Goal: Task Accomplishment & Management: Complete application form

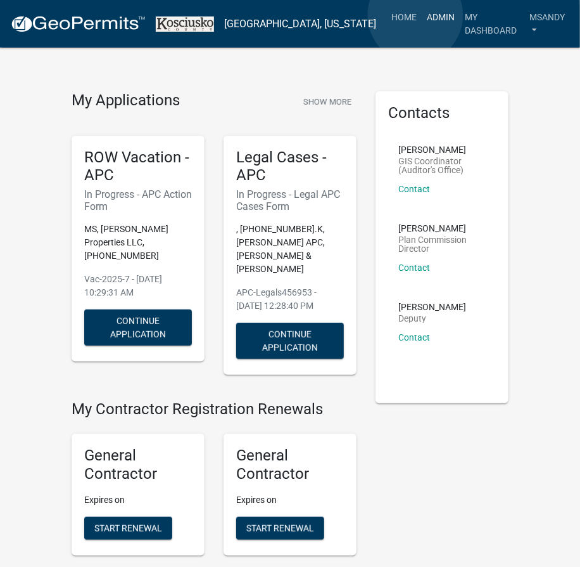
click at [422, 15] on link "Admin" at bounding box center [441, 17] width 38 height 24
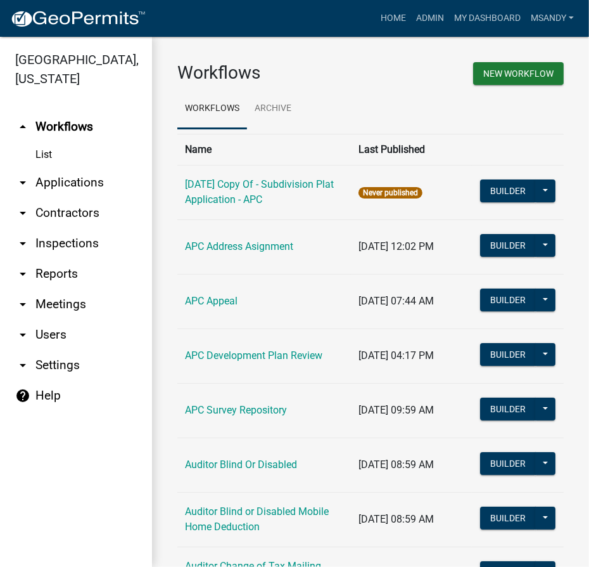
click at [58, 244] on link "arrow_drop_down Inspections" at bounding box center [76, 243] width 152 height 30
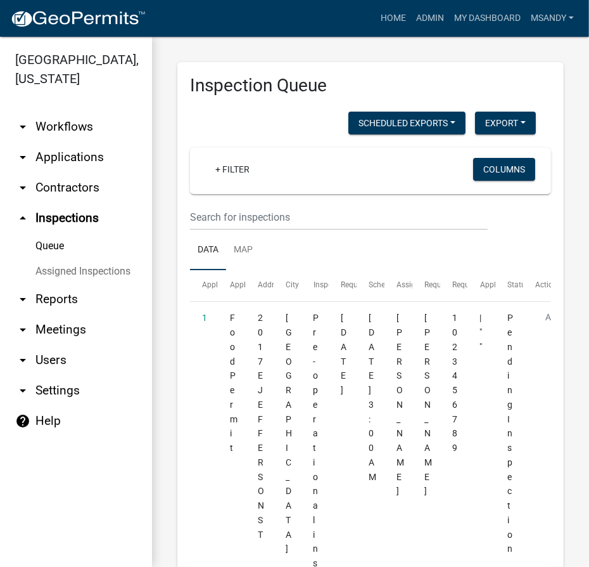
click at [48, 158] on link "arrow_drop_down Applications" at bounding box center [76, 157] width 152 height 30
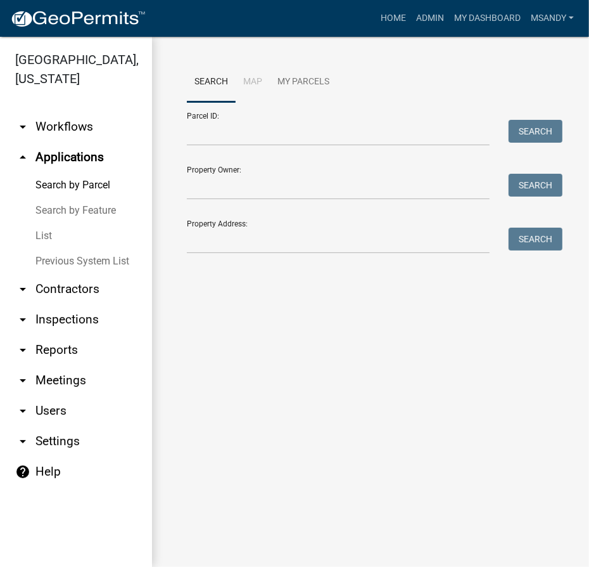
click at [46, 236] on link "List" at bounding box center [76, 235] width 152 height 25
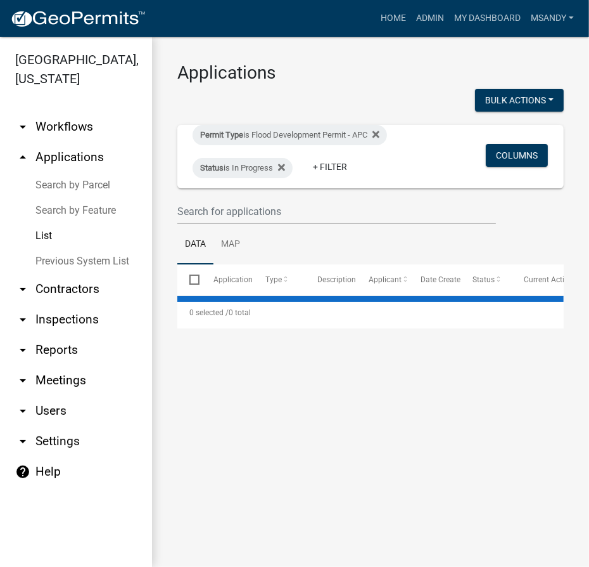
select select "3: 100"
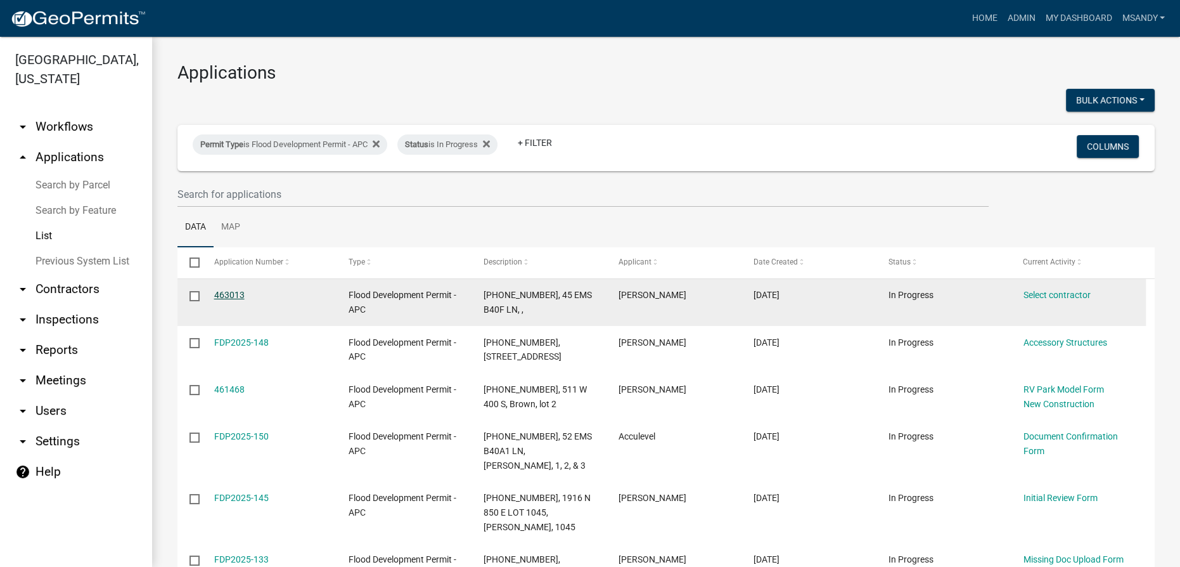
click at [236, 290] on link "463013" at bounding box center [229, 295] width 30 height 10
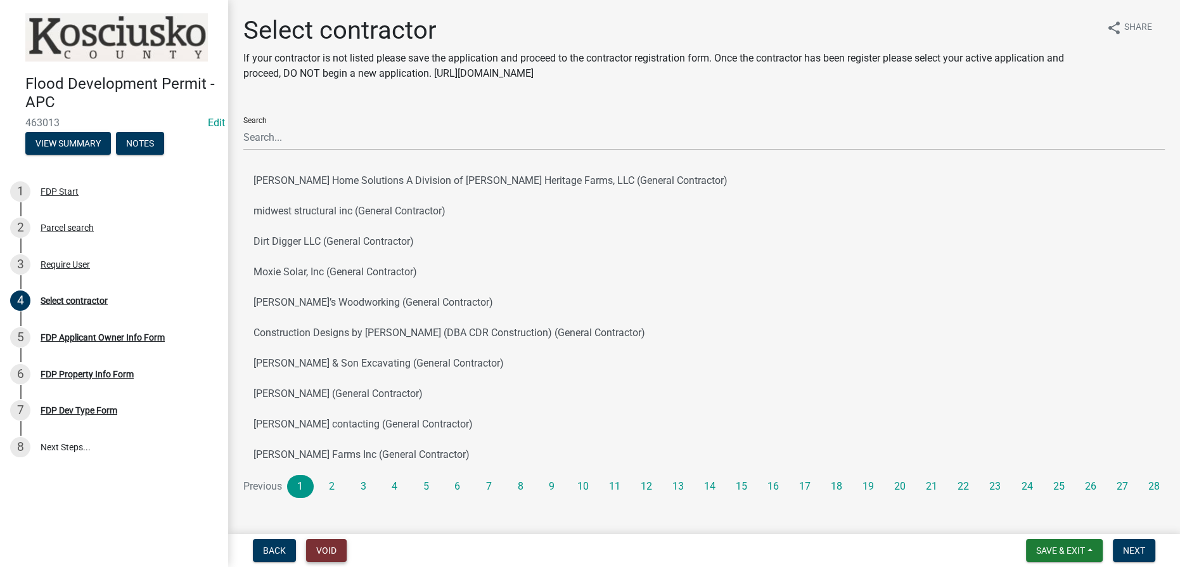
click at [320, 552] on button "Void" at bounding box center [326, 550] width 41 height 23
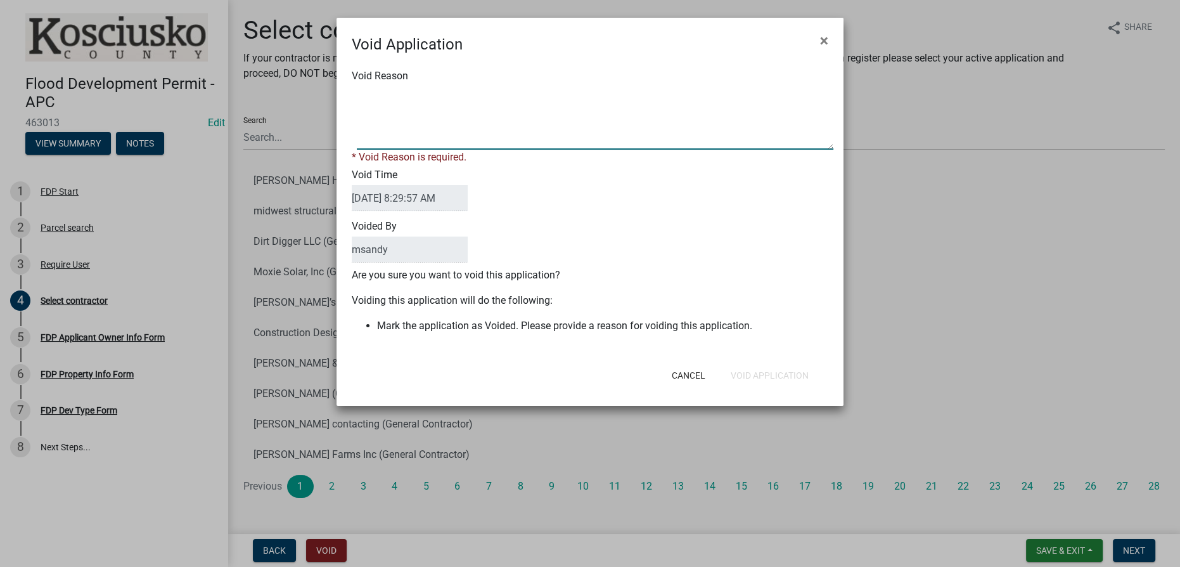
click at [465, 125] on textarea "Void Reason" at bounding box center [595, 117] width 477 height 63
type textarea "Duplicate"
click at [580, 366] on button "Void Application" at bounding box center [770, 375] width 98 height 23
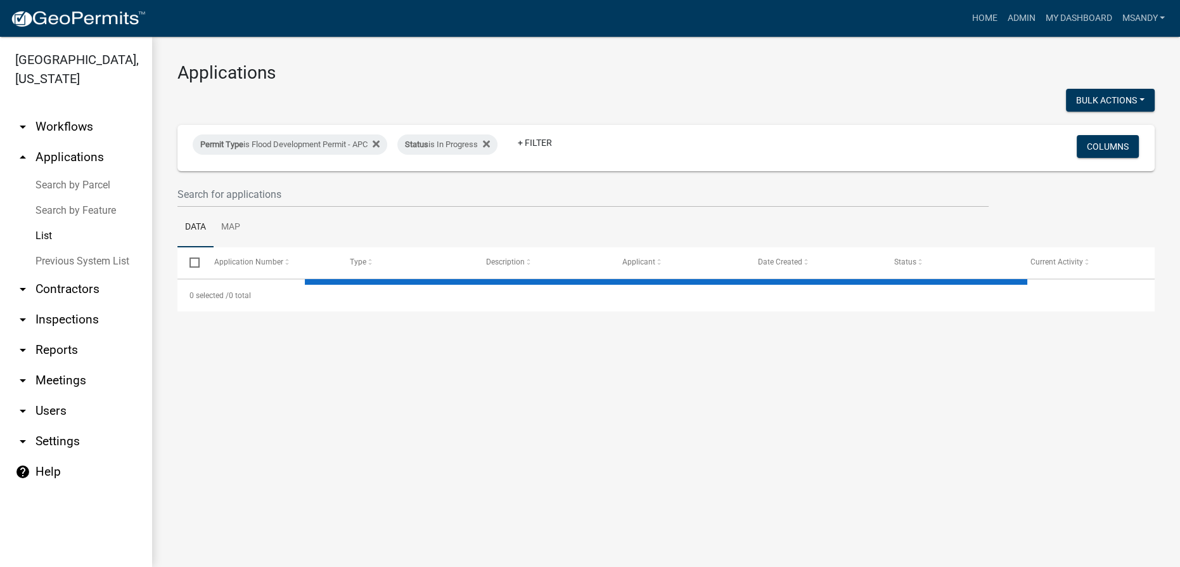
select select "3: 100"
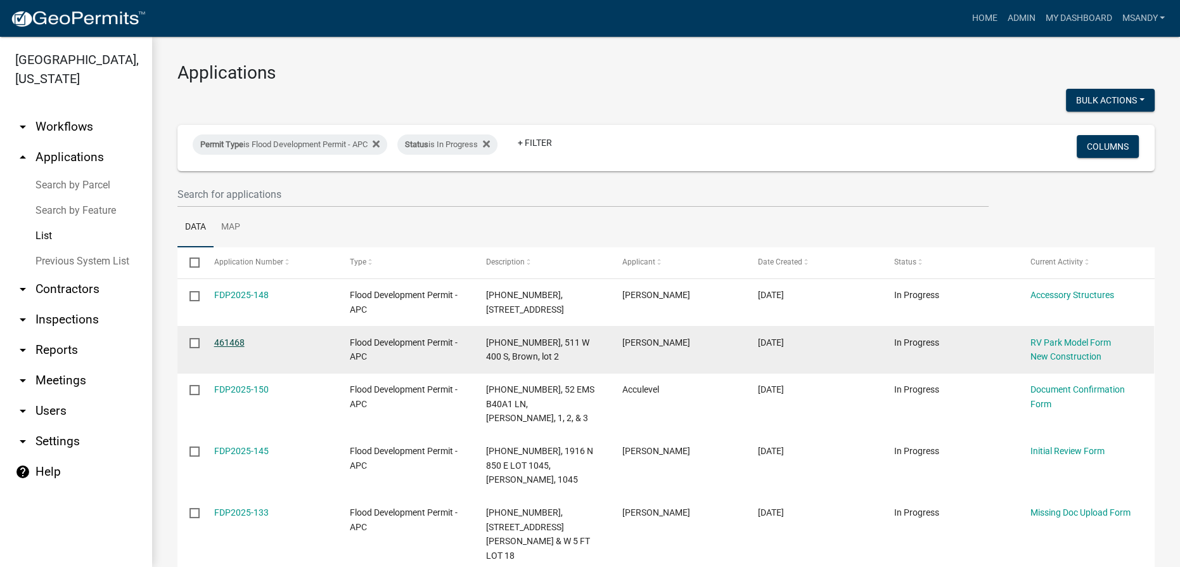
click at [226, 343] on link "461468" at bounding box center [229, 342] width 30 height 10
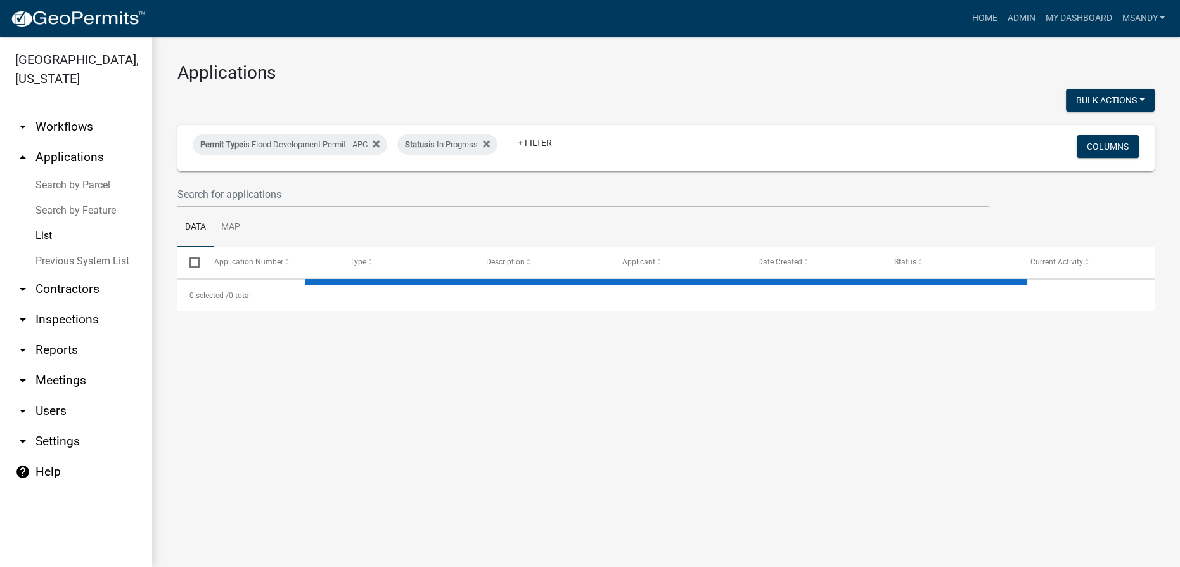
select select "3: 100"
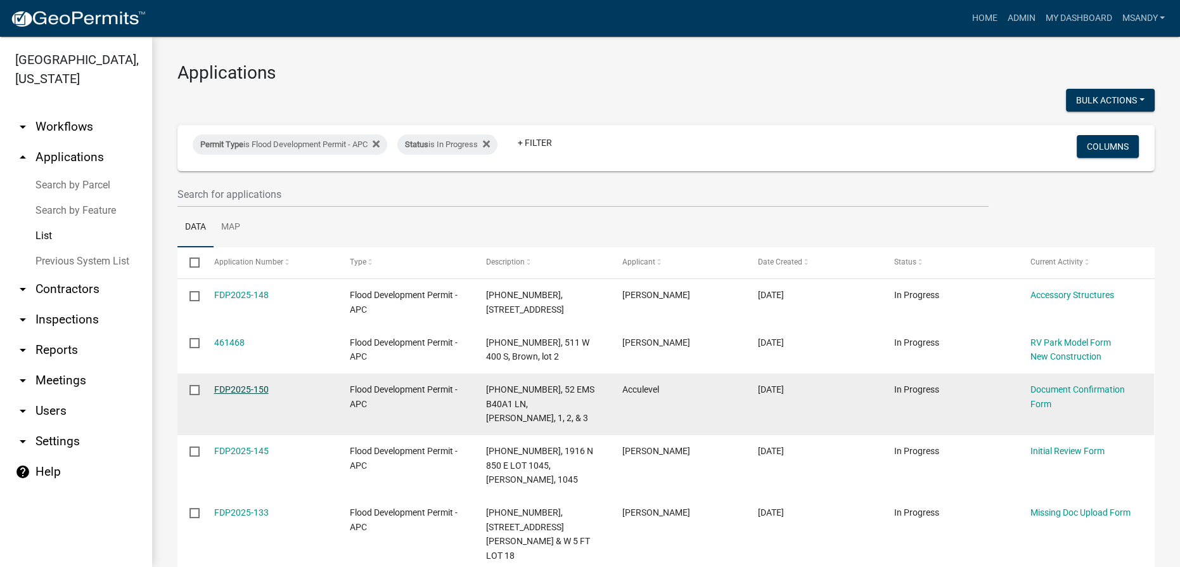
click at [259, 388] on link "FDP2025-150" at bounding box center [241, 389] width 55 height 10
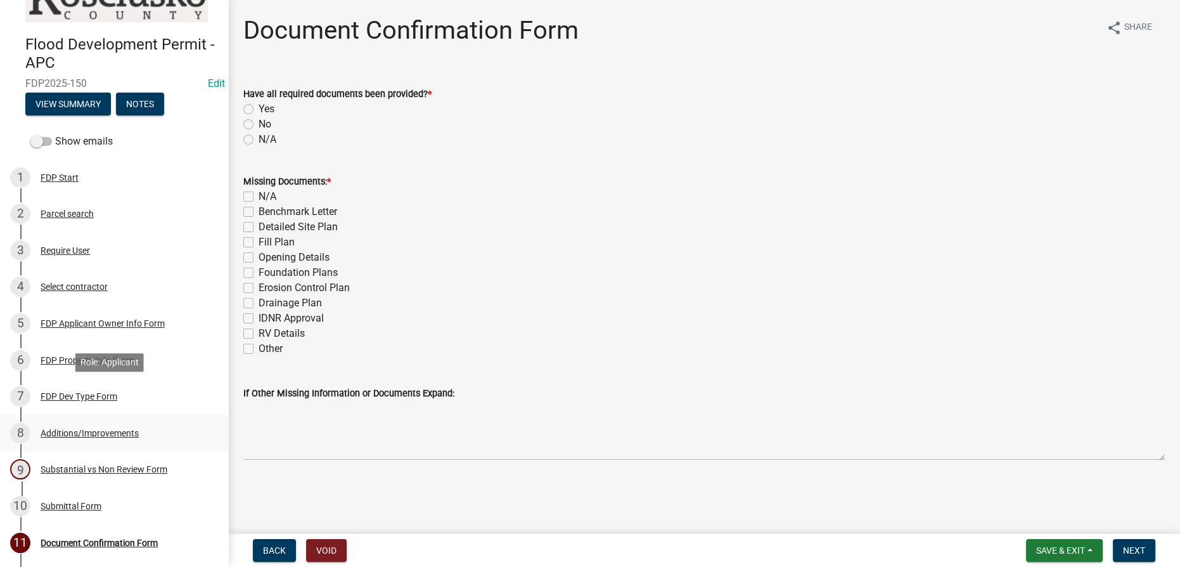
scroll to position [72, 0]
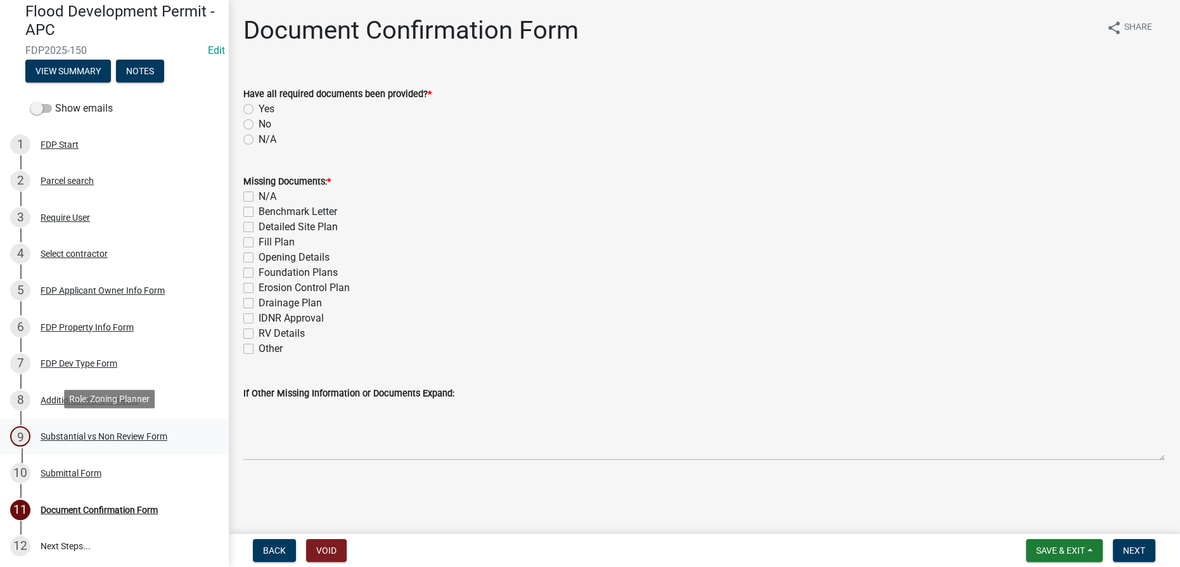
click at [90, 432] on div "Substantial vs Non Review Form" at bounding box center [104, 436] width 127 height 9
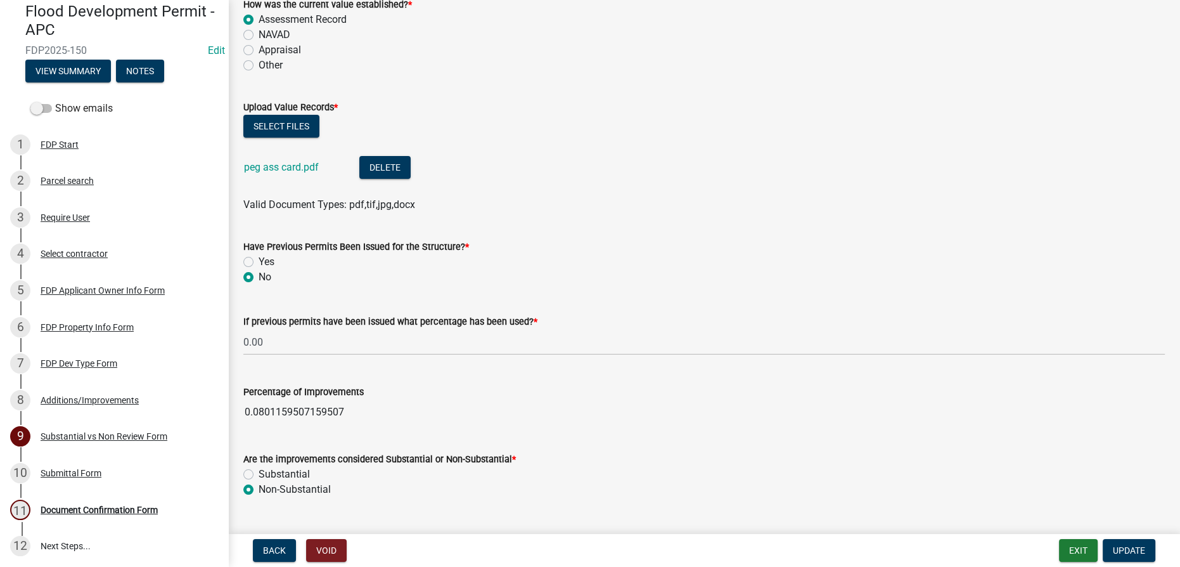
scroll to position [259, 0]
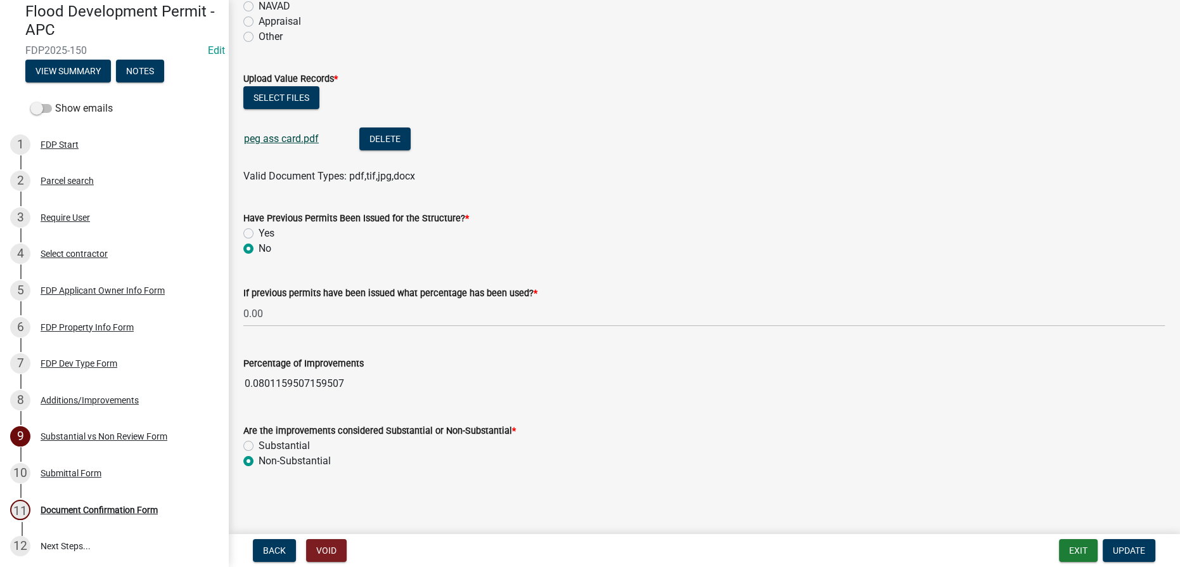
click at [280, 136] on link "peg ass card.pdf" at bounding box center [281, 138] width 75 height 12
click at [94, 508] on div "Document Confirmation Form" at bounding box center [99, 509] width 117 height 9
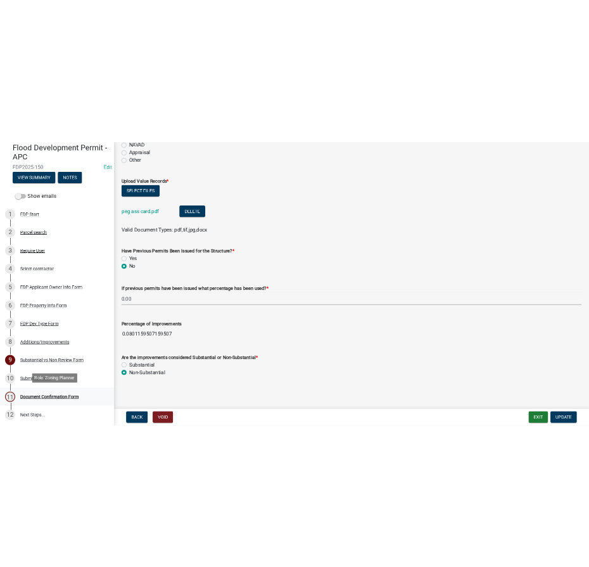
scroll to position [0, 0]
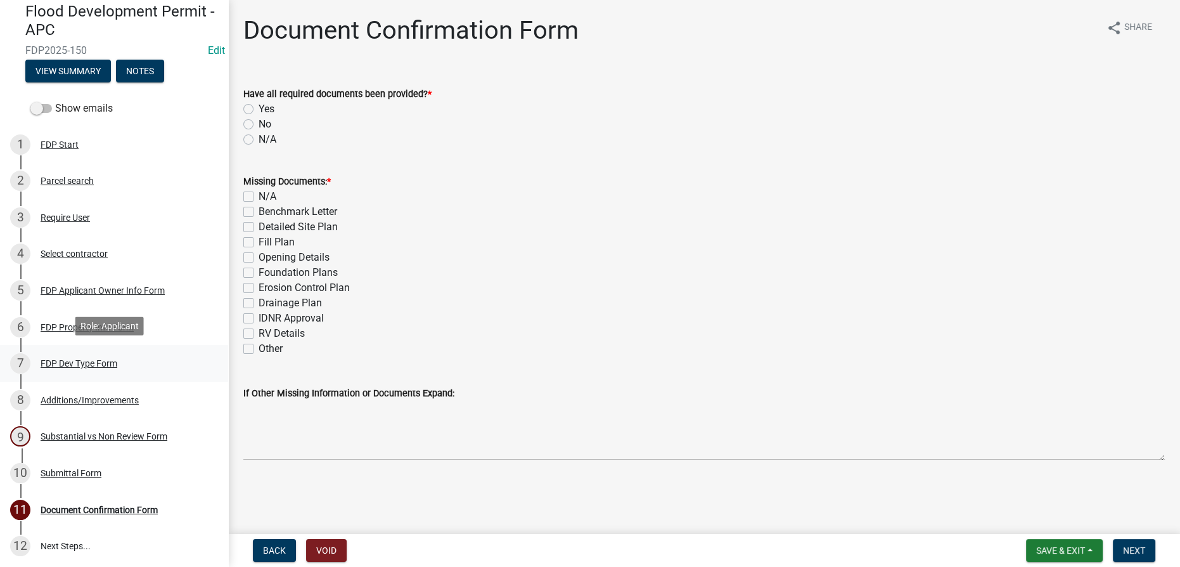
click at [76, 361] on div "FDP Dev Type Form" at bounding box center [79, 363] width 77 height 9
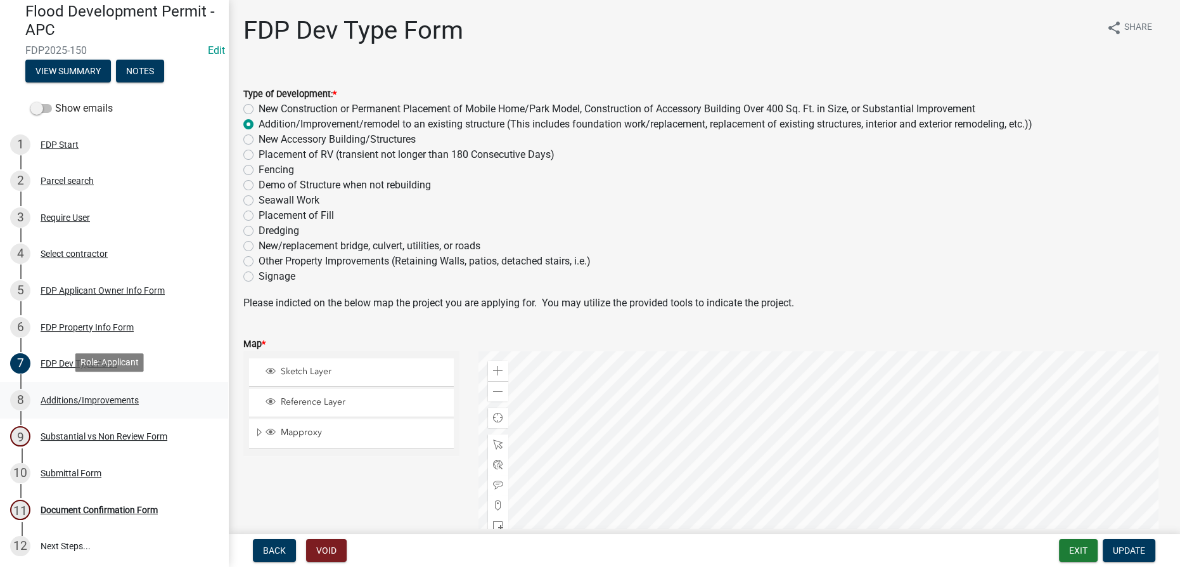
click at [96, 402] on div "Additions/Improvements" at bounding box center [90, 399] width 98 height 9
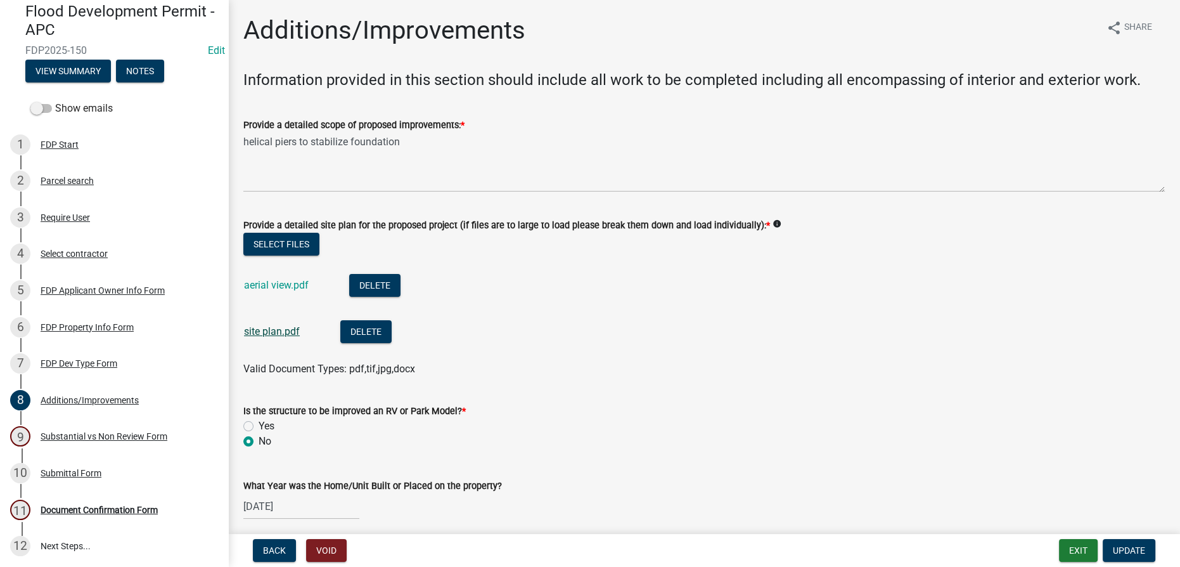
click at [267, 329] on link "site plan.pdf" at bounding box center [272, 331] width 56 height 12
drag, startPoint x: 70, startPoint y: 512, endPoint x: 74, endPoint y: 503, distance: 9.9
click at [71, 506] on div "11 Document Confirmation Form" at bounding box center [109, 509] width 198 height 20
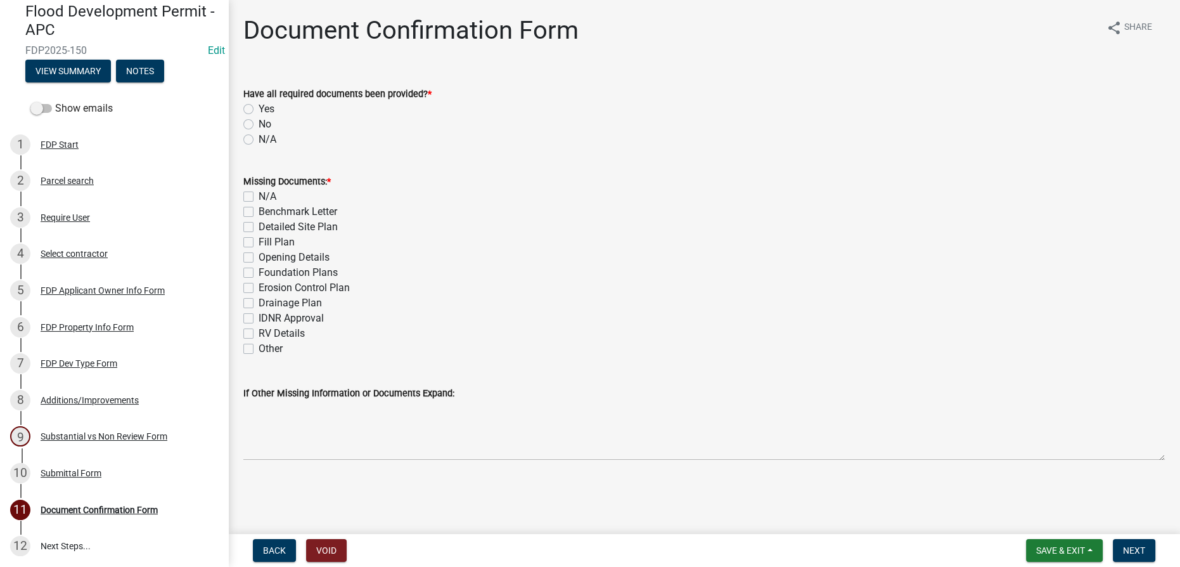
click at [259, 109] on label "Yes" at bounding box center [267, 108] width 16 height 15
click at [259, 109] on input "Yes" at bounding box center [263, 105] width 8 height 8
radio input "true"
click at [259, 194] on label "N/A" at bounding box center [268, 196] width 18 height 15
click at [259, 194] on input "N/A" at bounding box center [263, 193] width 8 height 8
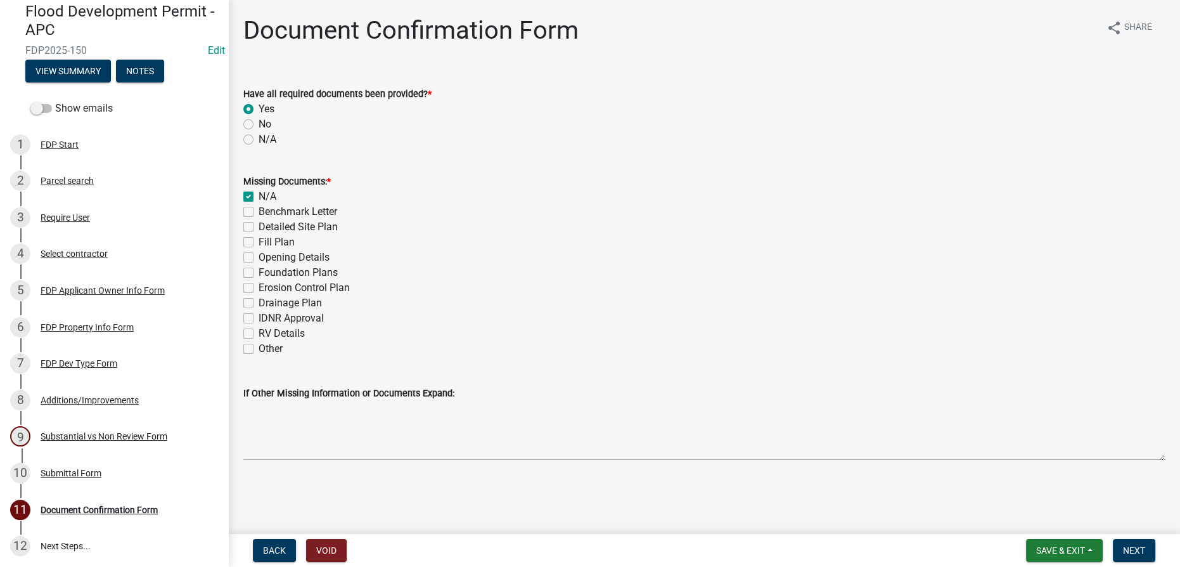
checkbox input "true"
checkbox input "false"
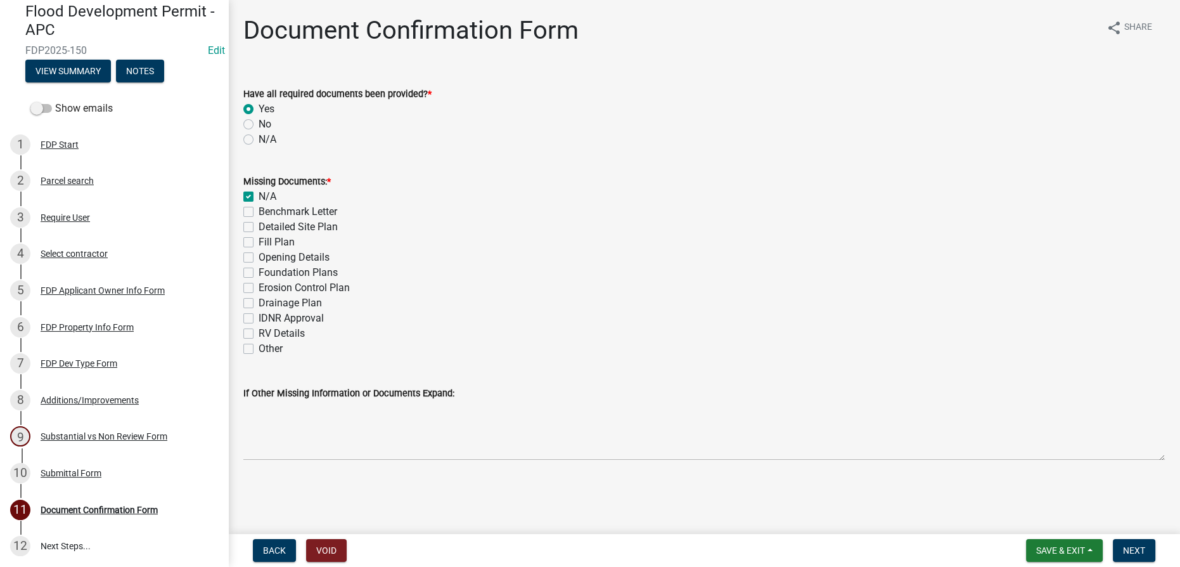
checkbox input "false"
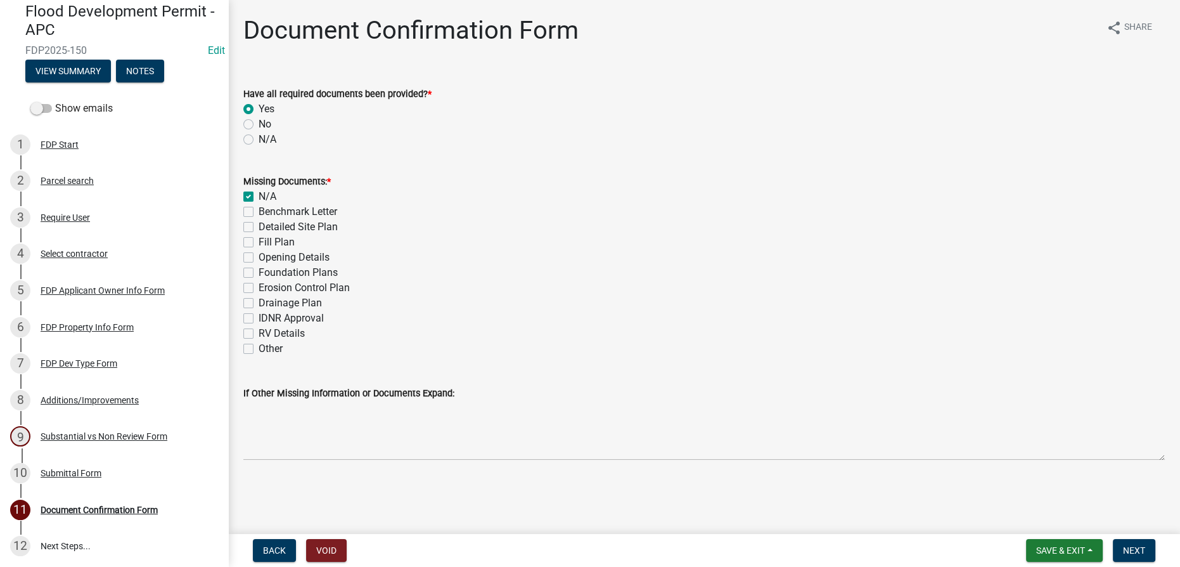
checkbox input "false"
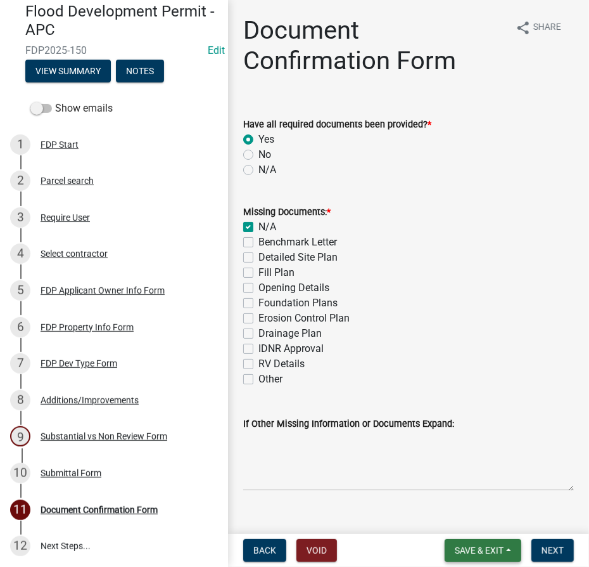
click at [489, 549] on span "Save & Exit" at bounding box center [479, 550] width 49 height 10
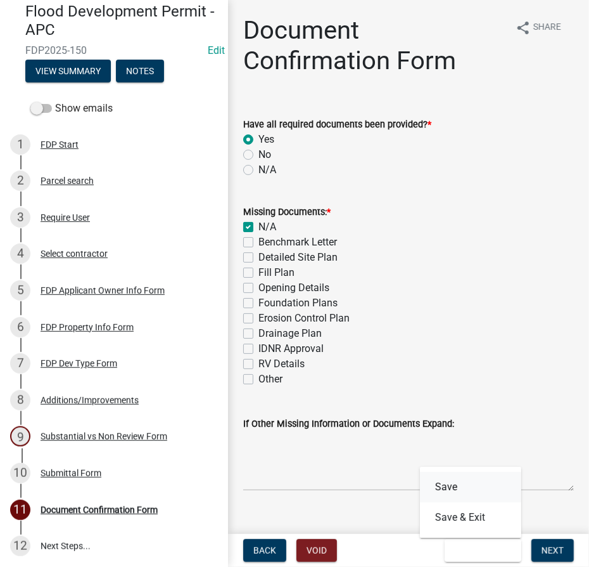
click at [442, 486] on button "Save" at bounding box center [470, 486] width 101 height 30
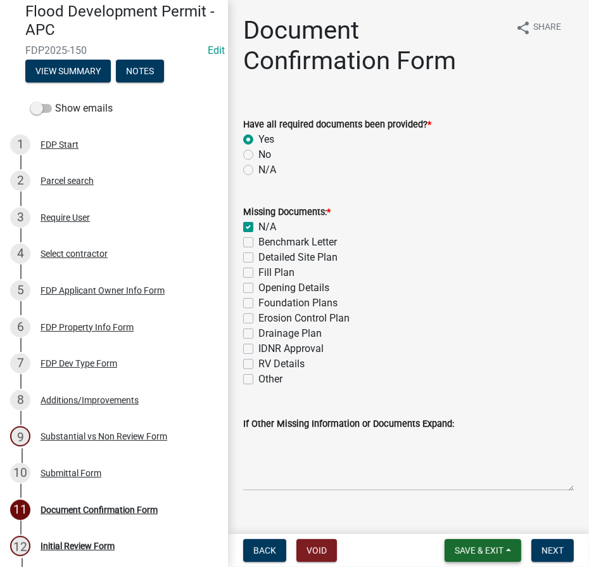
click at [481, 552] on span "Save & Exit" at bounding box center [479, 550] width 49 height 10
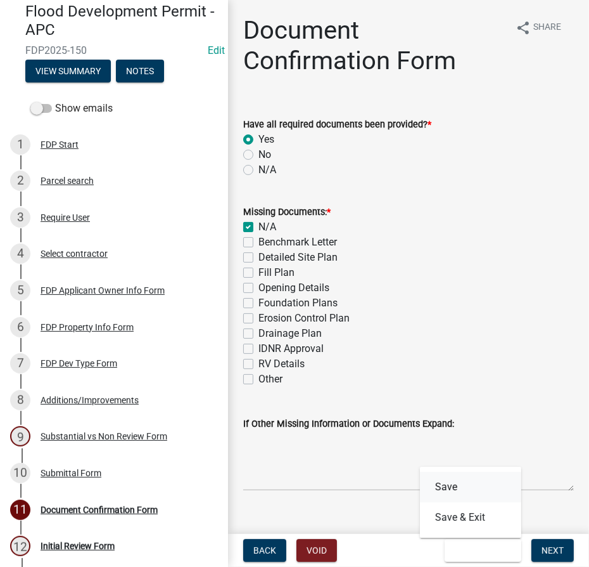
click at [446, 483] on button "Save" at bounding box center [470, 486] width 101 height 30
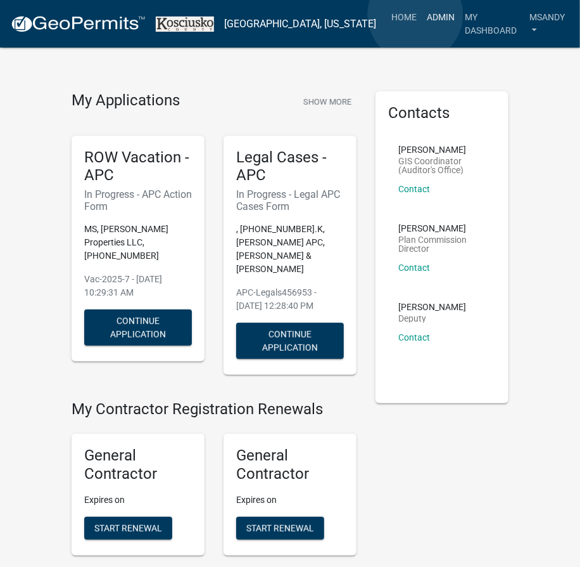
click at [422, 15] on link "Admin" at bounding box center [441, 17] width 38 height 24
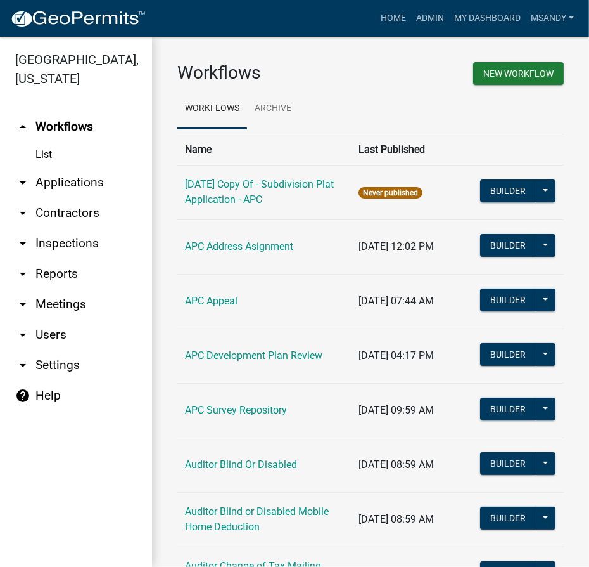
click at [84, 179] on link "arrow_drop_down Applications" at bounding box center [76, 182] width 152 height 30
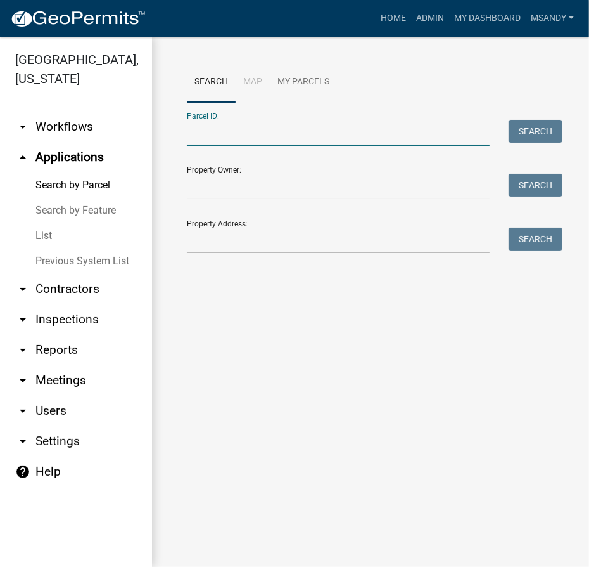
click at [205, 140] on input "Parcel ID:" at bounding box center [338, 133] width 303 height 26
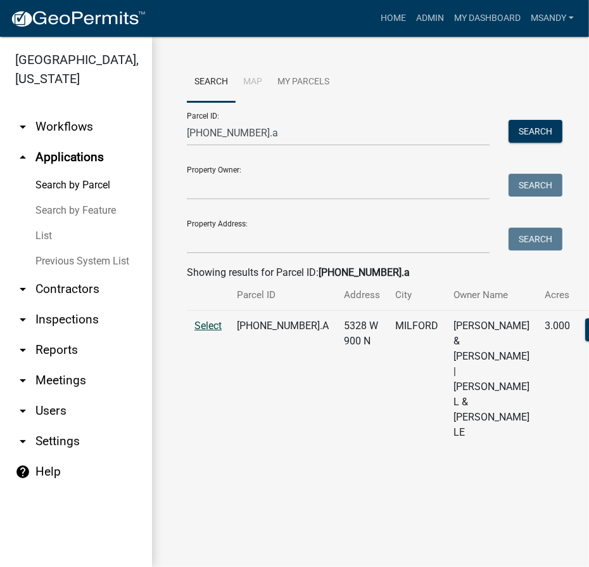
click at [210, 331] on span "Select" at bounding box center [208, 325] width 27 height 12
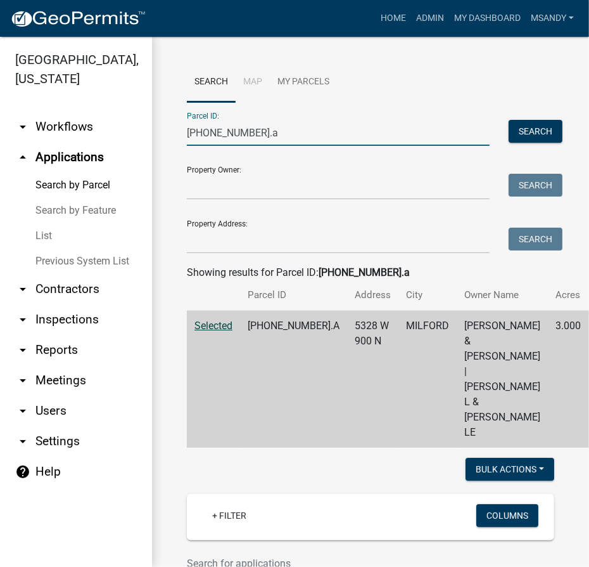
drag, startPoint x: 183, startPoint y: 139, endPoint x: 15, endPoint y: 130, distance: 168.2
click at [15, 130] on div "[GEOGRAPHIC_DATA], [US_STATE] arrow_drop_down Workflows List arrow_drop_up Appl…" at bounding box center [294, 302] width 589 height 530
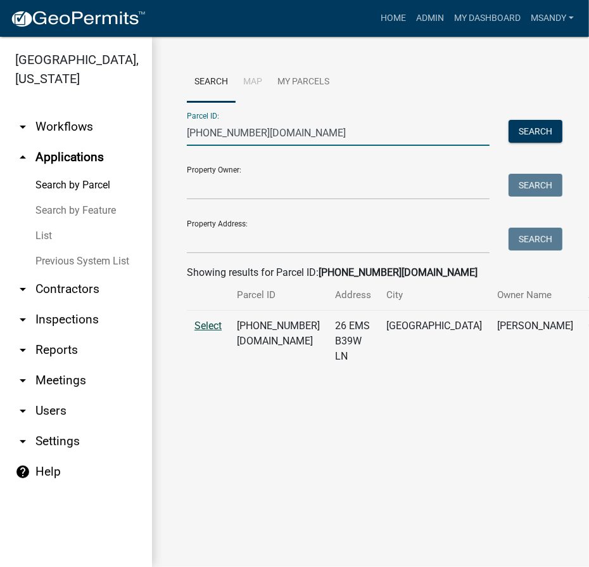
type input "[PHONE_NUMBER][DOMAIN_NAME]"
click at [209, 331] on span "Select" at bounding box center [208, 325] width 27 height 12
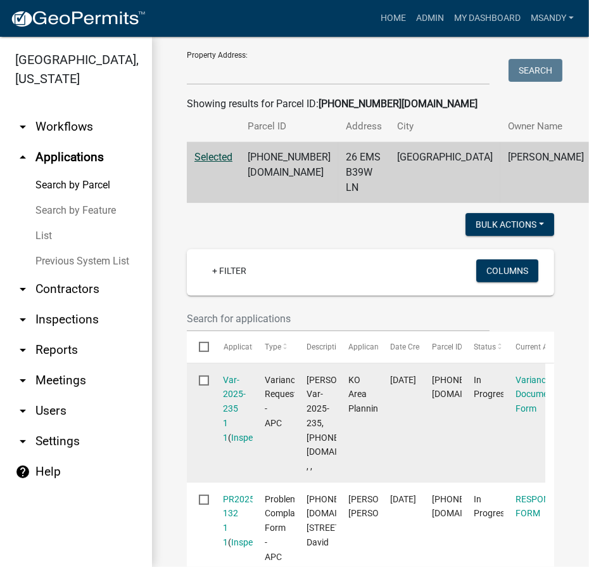
scroll to position [230, 0]
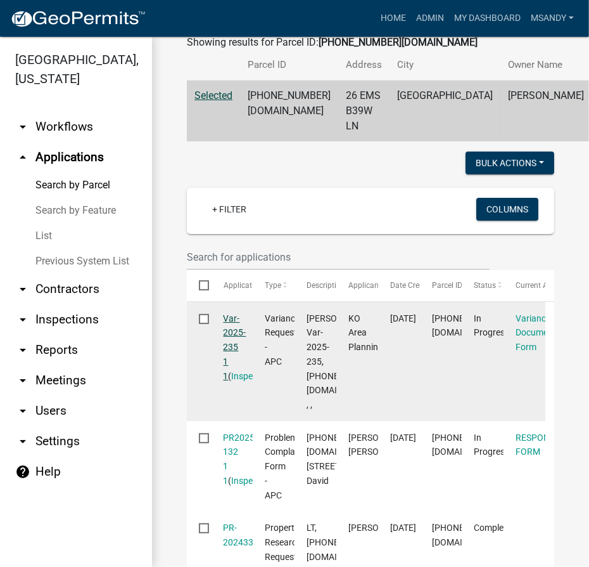
click at [229, 341] on link "Var-2025-235 1 1" at bounding box center [235, 347] width 23 height 68
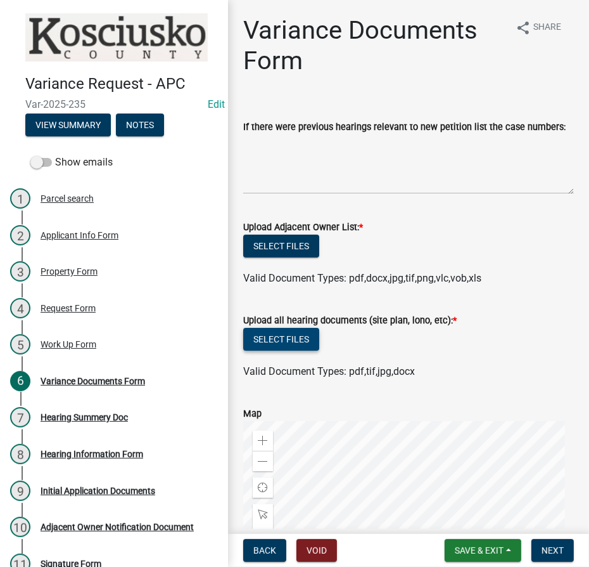
click at [293, 338] on button "Select files" at bounding box center [281, 339] width 76 height 23
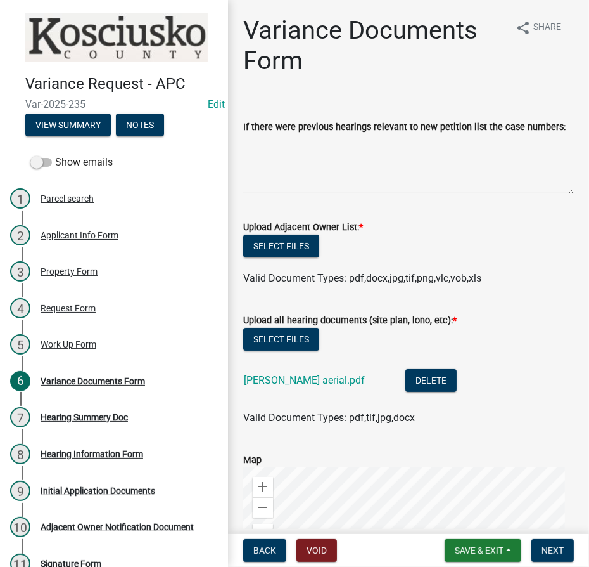
click at [387, 116] on div "If there were previous hearings relevant to new petition list the case numbers:" at bounding box center [408, 147] width 331 height 93
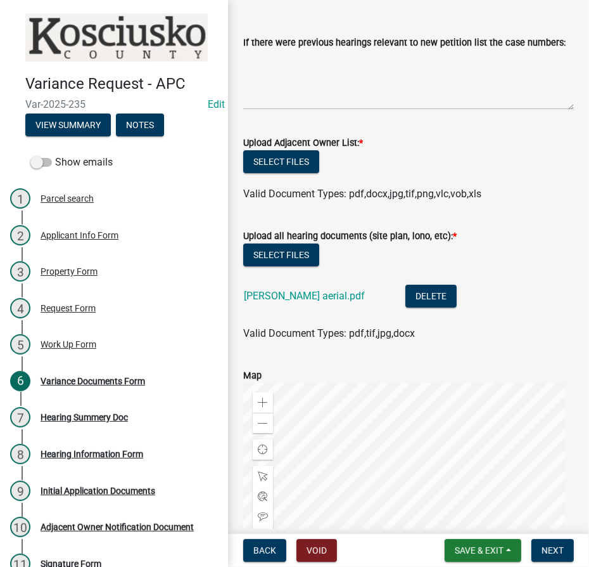
scroll to position [230, 0]
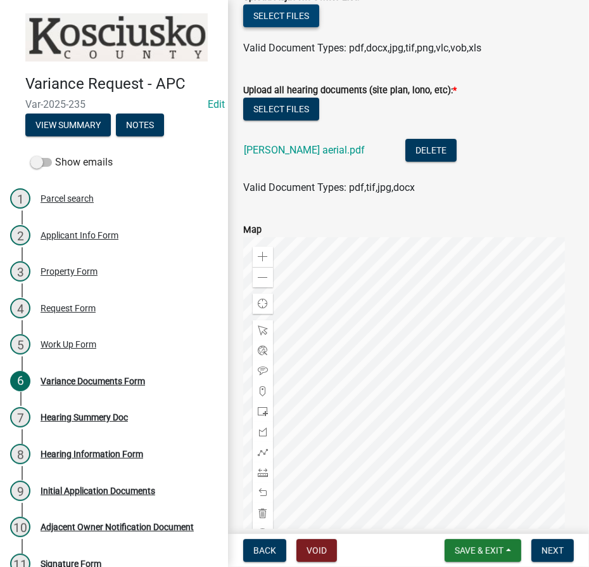
click at [293, 8] on button "Select files" at bounding box center [281, 15] width 76 height 23
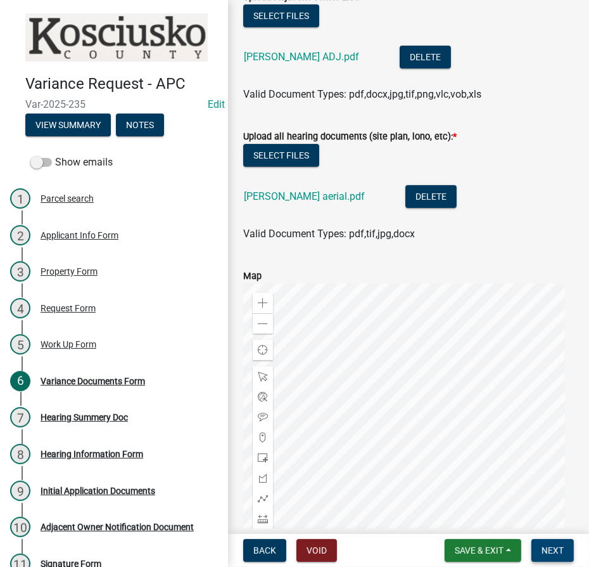
click at [563, 550] on span "Next" at bounding box center [553, 550] width 22 height 10
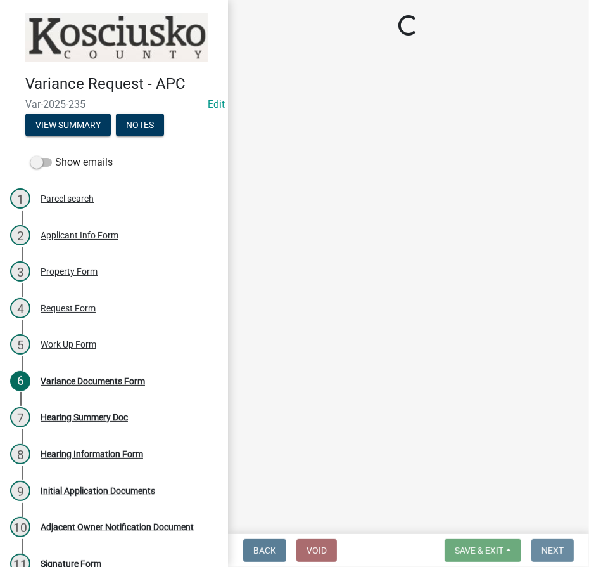
scroll to position [0, 0]
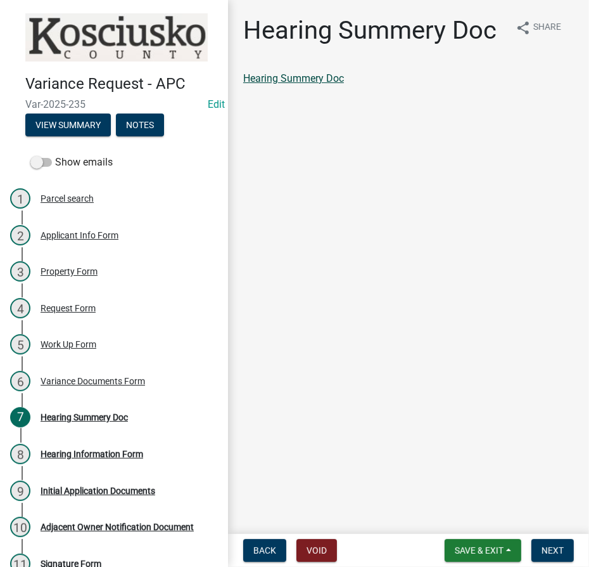
click at [292, 73] on link "Hearing Summery Doc" at bounding box center [293, 78] width 101 height 12
click at [542, 552] on span "Next" at bounding box center [553, 550] width 22 height 10
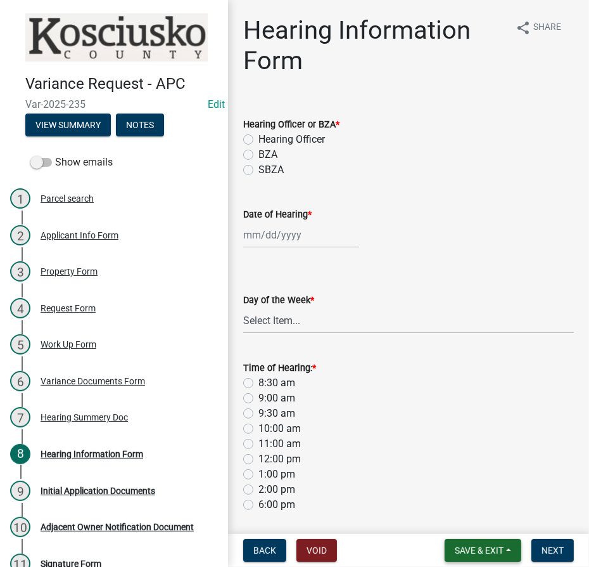
click at [471, 549] on span "Save & Exit" at bounding box center [479, 550] width 49 height 10
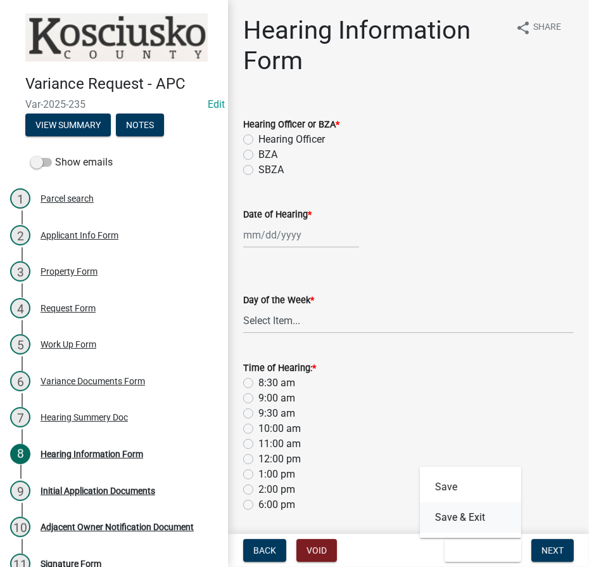
click at [471, 519] on button "Save & Exit" at bounding box center [470, 517] width 101 height 30
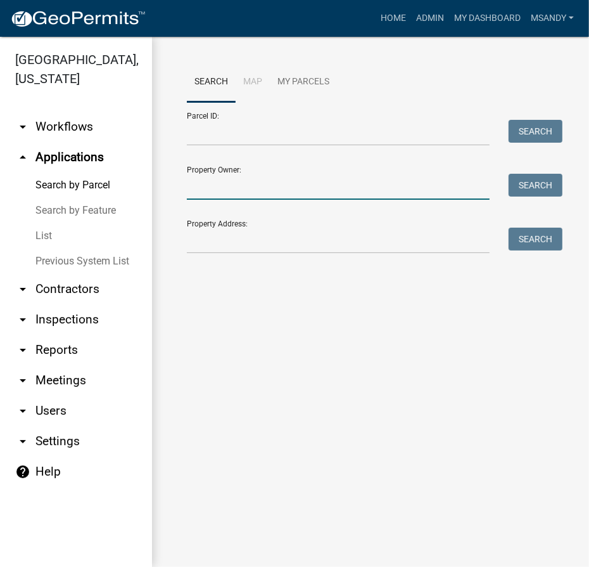
click at [221, 187] on input "Property Owner:" at bounding box center [338, 187] width 303 height 26
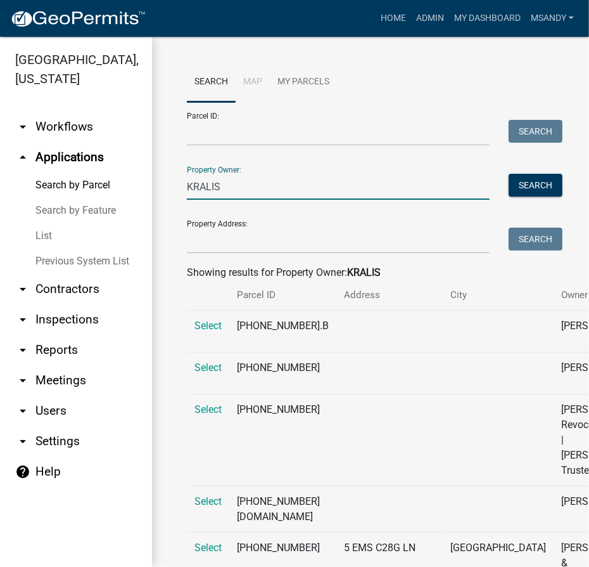
type input "KRALIS"
click at [41, 238] on link "List" at bounding box center [76, 235] width 152 height 25
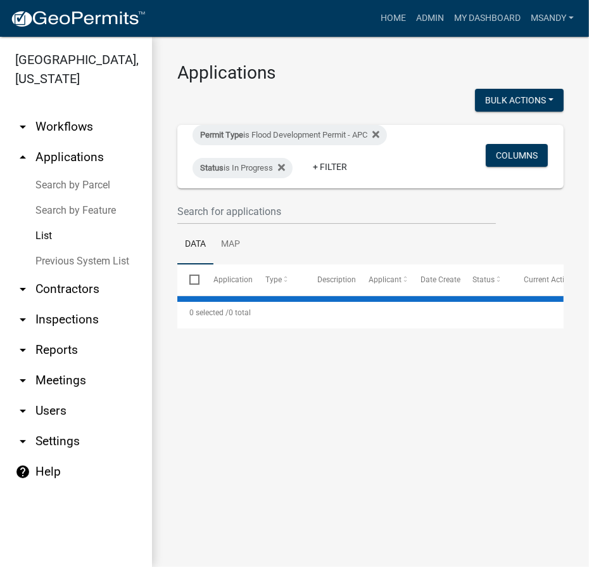
select select "3: 100"
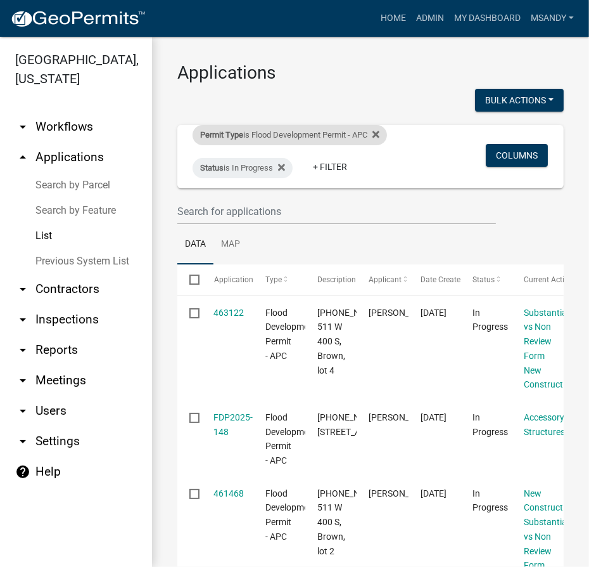
click at [271, 136] on div "Permit Type is Flood Development Permit - APC" at bounding box center [290, 135] width 195 height 20
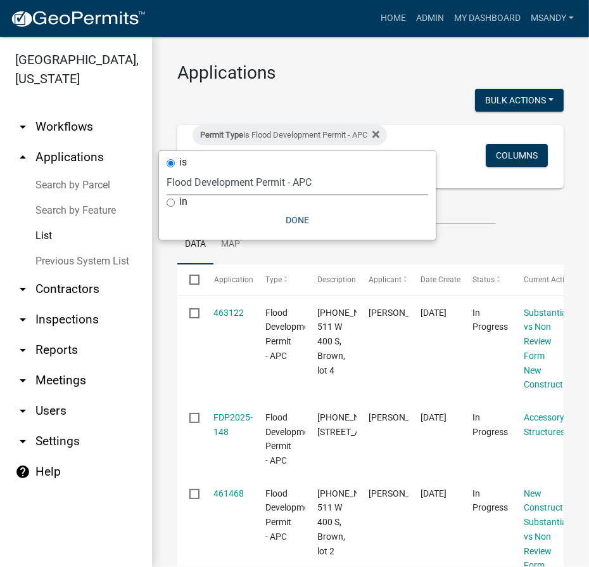
click at [253, 190] on select "Select an option [DATE] Copy Of - Subdivision Plat Application - APC APC Addres…" at bounding box center [298, 182] width 262 height 26
select select "a2c991f8-68ce-43d3-971c-57015753063b"
click at [172, 169] on select "Select an option [DATE] Copy Of - Subdivision Plat Application - APC APC Addres…" at bounding box center [298, 182] width 262 height 26
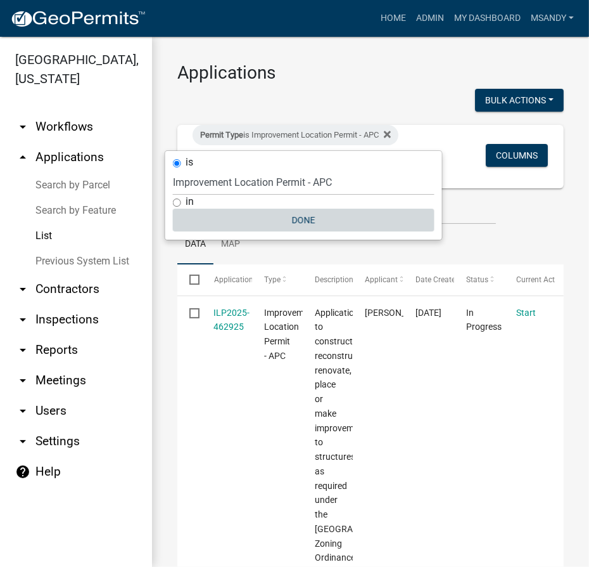
click at [292, 215] on button "Done" at bounding box center [304, 219] width 262 height 23
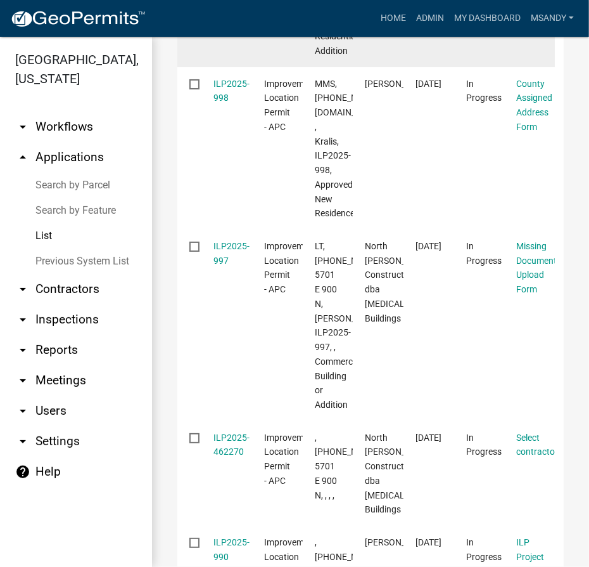
scroll to position [1901, 0]
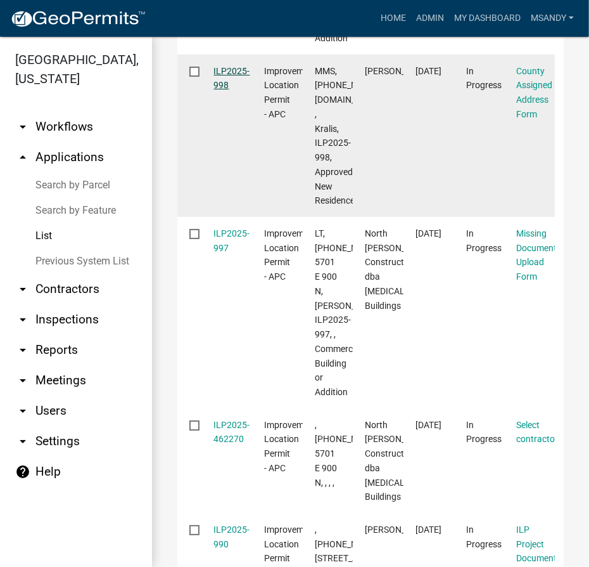
click at [243, 91] on link "ILP2025-998" at bounding box center [232, 78] width 36 height 25
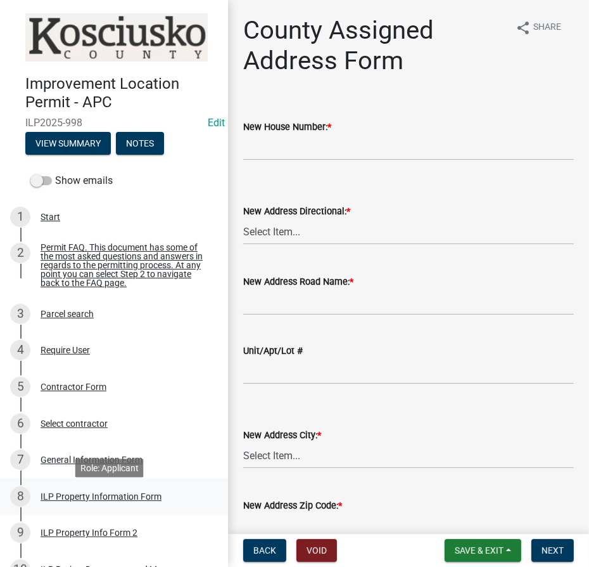
click at [77, 501] on div "ILP Property Information Form" at bounding box center [101, 496] width 121 height 9
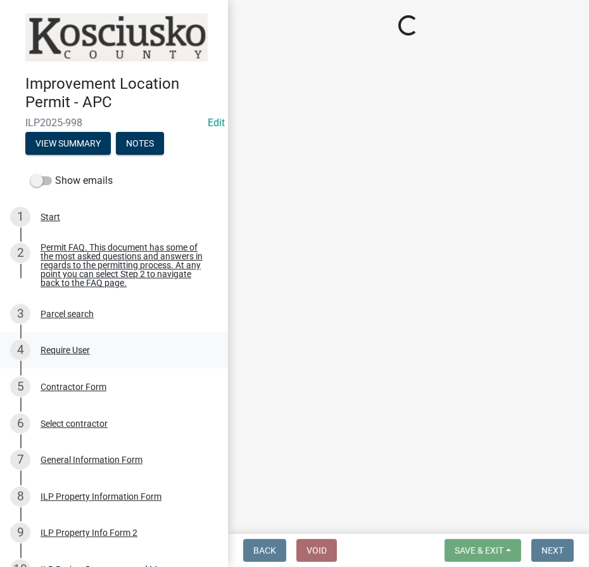
select select "ce5e5af6-c6c5-4687-8c03-18a23ec22597"
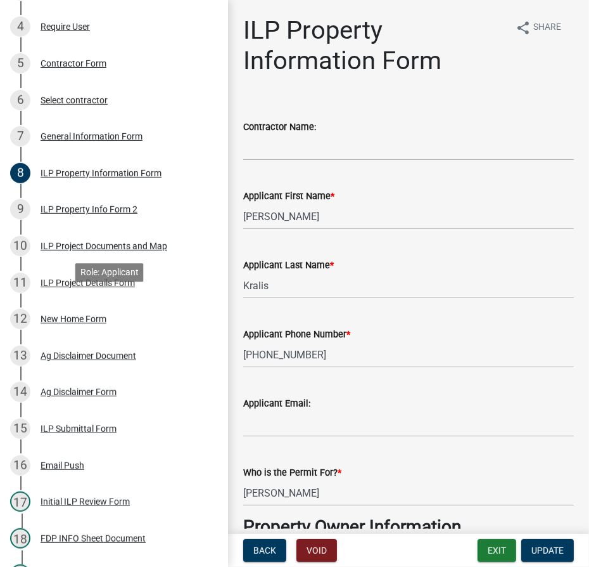
scroll to position [195, 0]
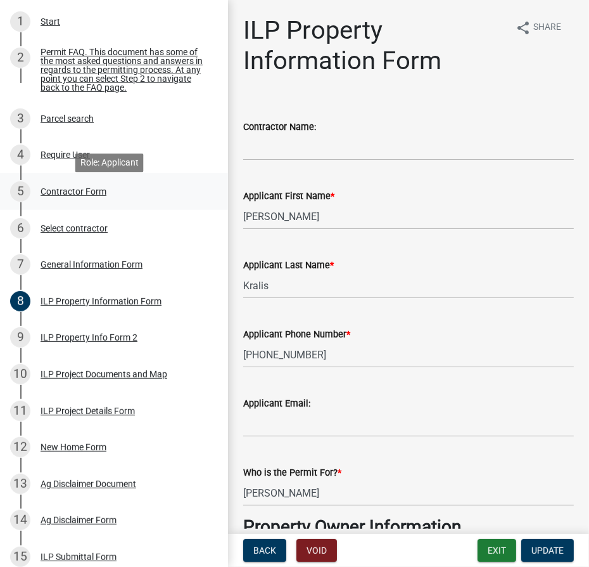
click at [72, 195] on div "Contractor Form" at bounding box center [74, 191] width 66 height 9
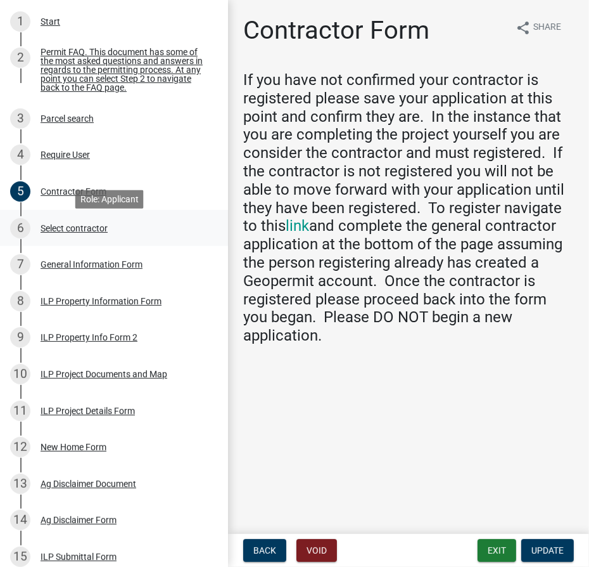
click at [79, 231] on div "Select contractor" at bounding box center [74, 228] width 67 height 9
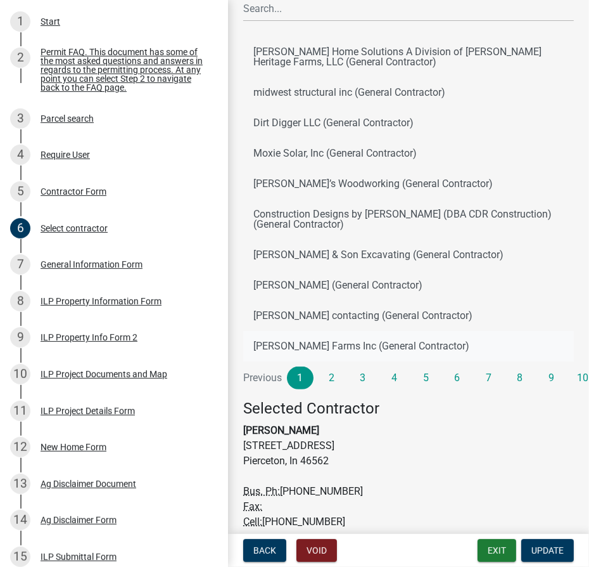
scroll to position [168, 0]
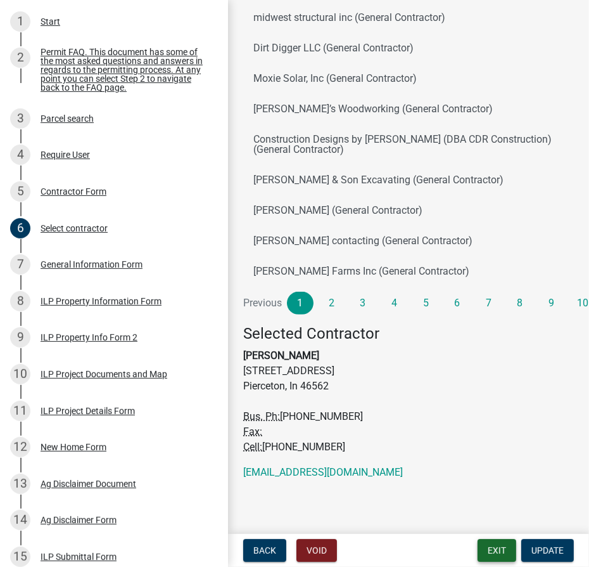
click at [494, 551] on button "Exit" at bounding box center [497, 550] width 39 height 23
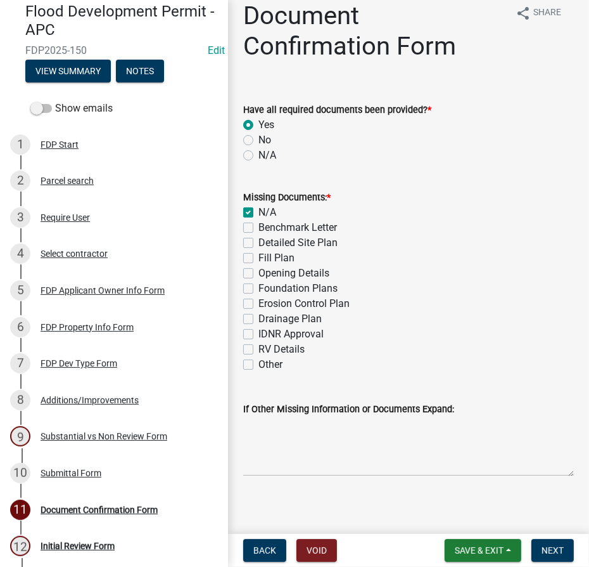
scroll to position [22, 0]
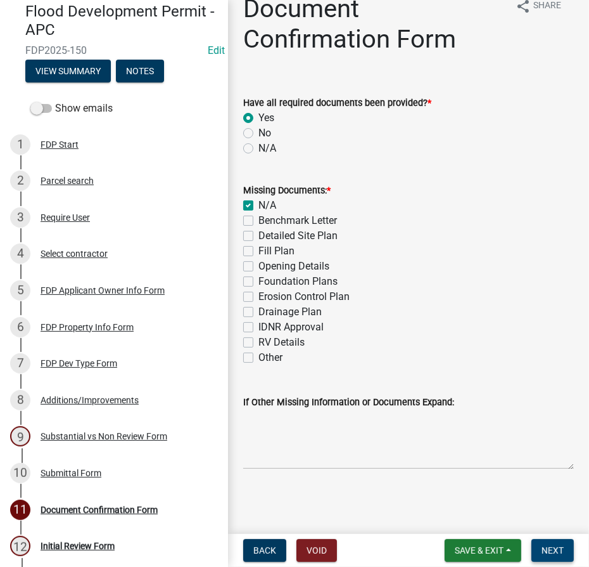
click at [554, 551] on span "Next" at bounding box center [553, 550] width 22 height 10
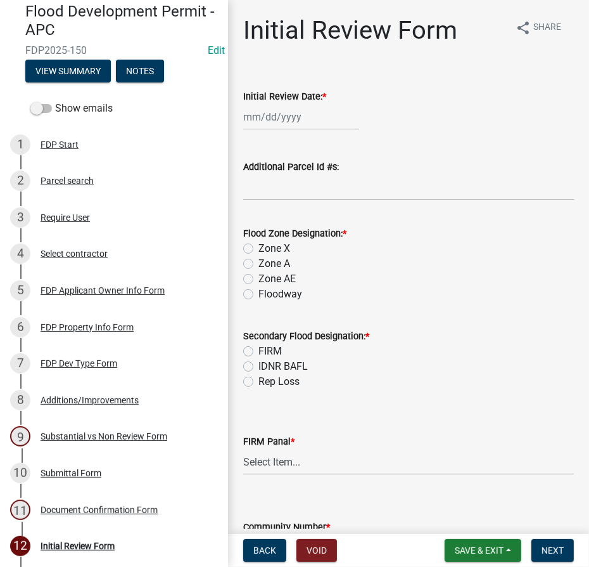
select select "8"
select select "2025"
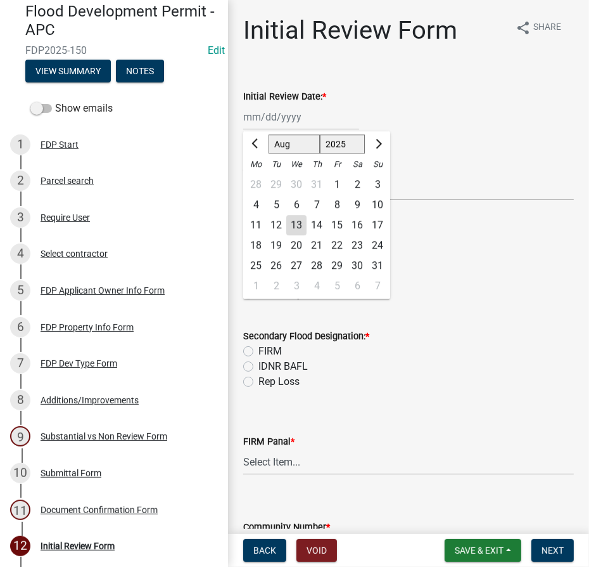
click at [266, 122] on div "Jan Feb Mar Apr May Jun Jul Aug Sep Oct Nov Dec 1525 1526 1527 1528 1529 1530 1…" at bounding box center [301, 117] width 116 height 26
click at [295, 227] on div "13" at bounding box center [296, 225] width 20 height 20
type input "[DATE]"
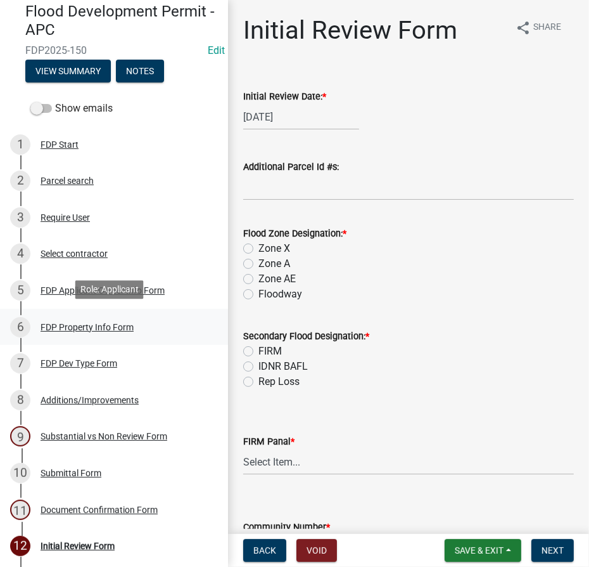
click at [69, 323] on div "FDP Property Info Form" at bounding box center [87, 327] width 93 height 9
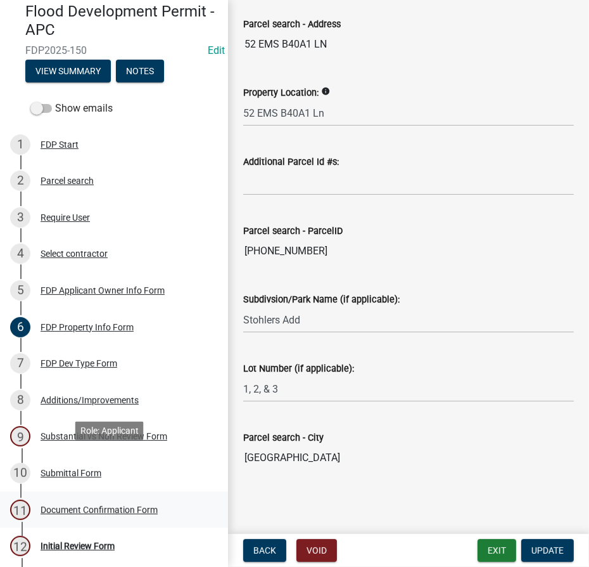
scroll to position [109, 0]
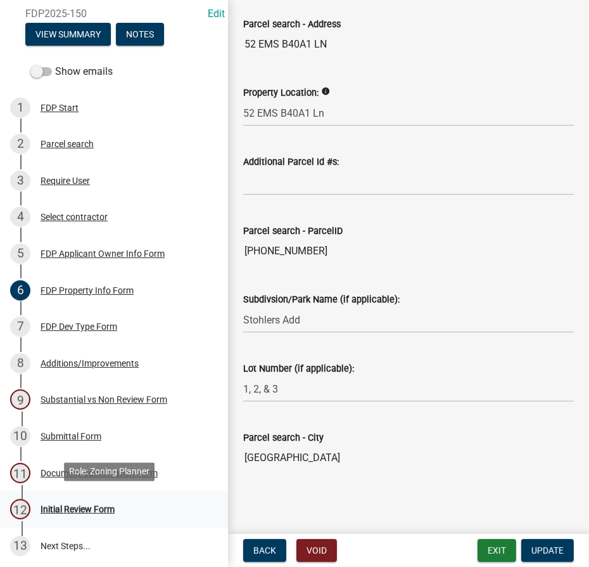
click at [87, 509] on div "Initial Review Form" at bounding box center [78, 508] width 74 height 9
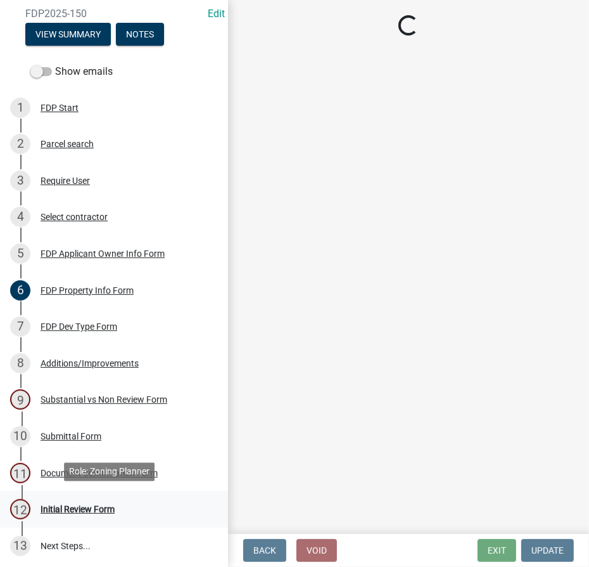
scroll to position [0, 0]
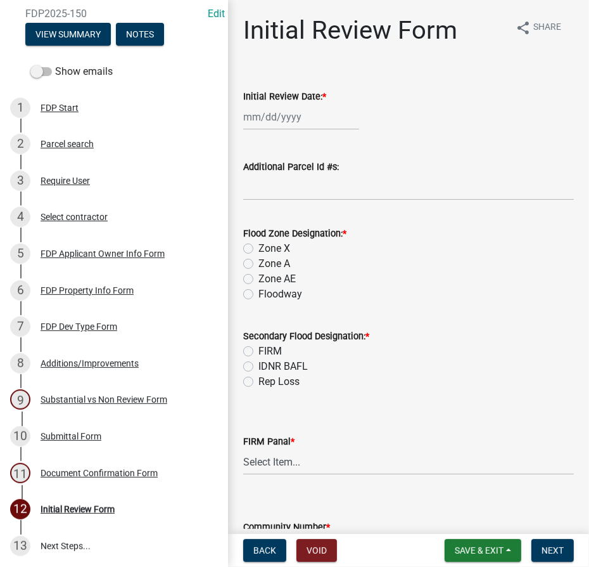
select select "8"
select select "2025"
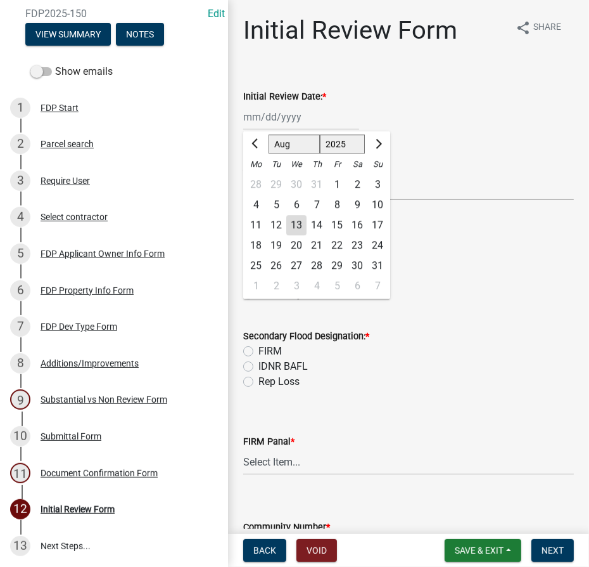
drag, startPoint x: 270, startPoint y: 124, endPoint x: 271, endPoint y: 136, distance: 12.1
click at [270, 124] on div "Jan Feb Mar Apr May Jun Jul Aug Sep Oct Nov Dec 1525 1526 1527 1528 1529 1530 1…" at bounding box center [301, 117] width 116 height 26
click at [290, 229] on div "13" at bounding box center [296, 225] width 20 height 20
type input "[DATE]"
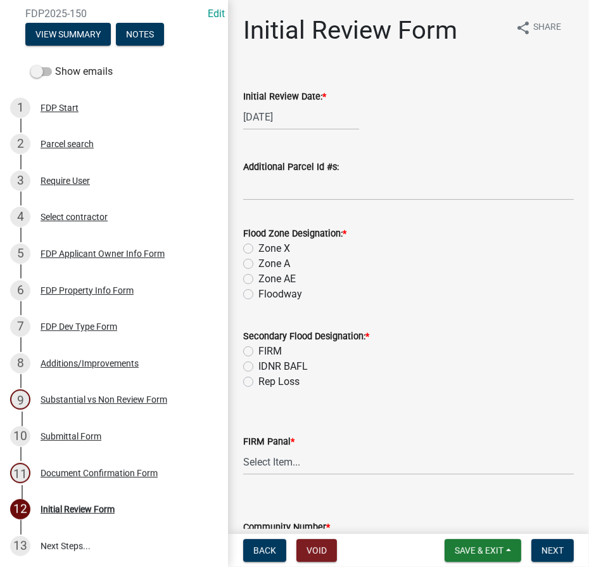
click at [259, 279] on label "Zone AE" at bounding box center [277, 278] width 37 height 15
click at [259, 279] on input "Zone AE" at bounding box center [263, 275] width 8 height 8
radio input "true"
click at [259, 352] on label "FIRM" at bounding box center [270, 350] width 23 height 15
click at [259, 352] on input "FIRM" at bounding box center [263, 347] width 8 height 8
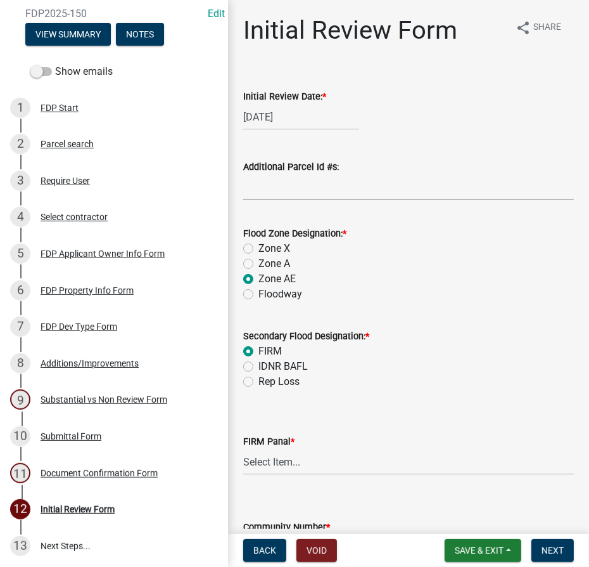
radio input "true"
click at [271, 463] on select "Select Item... 0020 0040 0045 0065 0067 0070 0086 0090 0095 0110 0120 0140 0145…" at bounding box center [408, 462] width 331 height 26
click at [243, 449] on select "Select Item... 0020 0040 0045 0065 0067 0070 0086 0090 0095 0110 0120 0140 0145…" at bounding box center [408, 462] width 331 height 26
select select "274e195b-1867-4ec5-92d0-38f0641a2bb5"
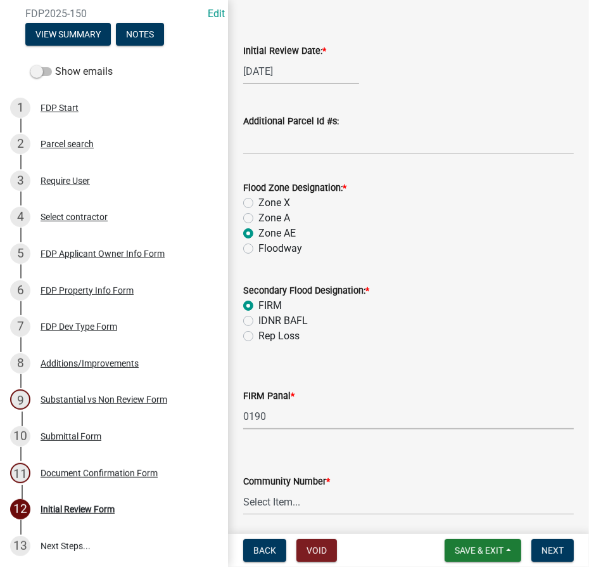
scroll to position [93, 0]
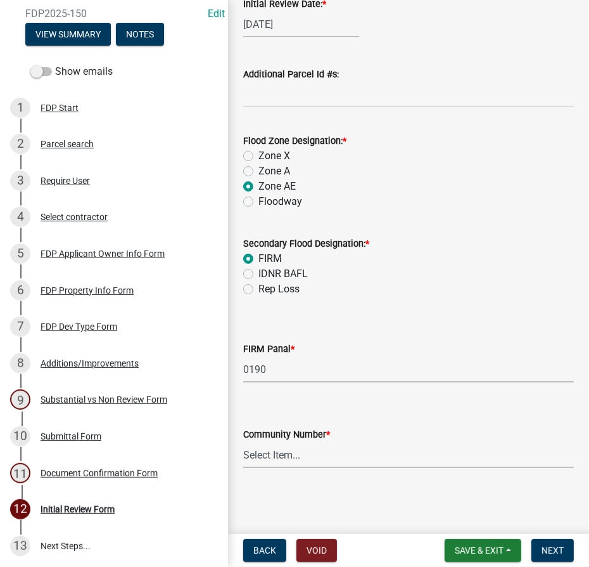
click at [289, 457] on select "Select Item... Kos Co - Unincop - 180121 Town of Milford - 180382 Town of North…" at bounding box center [408, 455] width 331 height 26
click at [243, 442] on select "Select Item... Kos Co - Unincop - 180121 Town of Milford - 180382 Town of North…" at bounding box center [408, 455] width 331 height 26
select select "1d0925c7-9c1e-4f6f-b7f6-1bc109fea0dc"
click at [555, 545] on span "Next" at bounding box center [553, 550] width 22 height 10
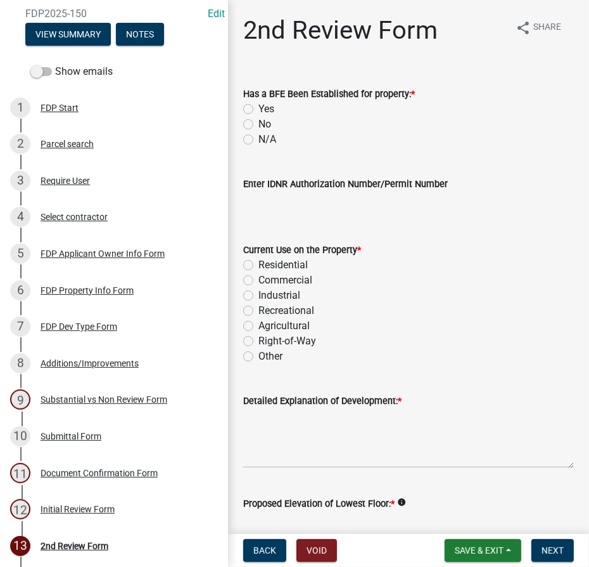
click at [259, 108] on label "Yes" at bounding box center [267, 108] width 16 height 15
click at [259, 108] on input "Yes" at bounding box center [263, 105] width 8 height 8
radio input "true"
click at [246, 270] on div "Residential" at bounding box center [408, 264] width 331 height 15
click at [294, 430] on textarea "Detailed Explanation of Development: *" at bounding box center [408, 438] width 331 height 60
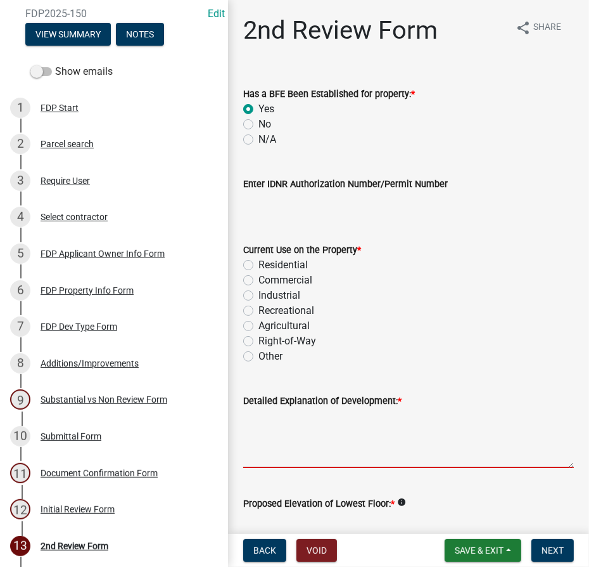
click at [259, 263] on label "Residential" at bounding box center [283, 264] width 49 height 15
click at [259, 263] on input "Residential" at bounding box center [263, 261] width 8 height 8
radio input "true"
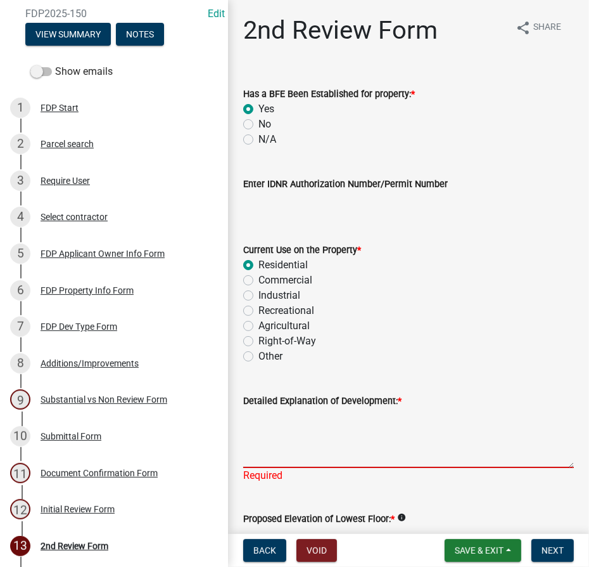
click at [274, 415] on textarea "Detailed Explanation of Development: *" at bounding box center [408, 438] width 331 height 60
type textarea "i"
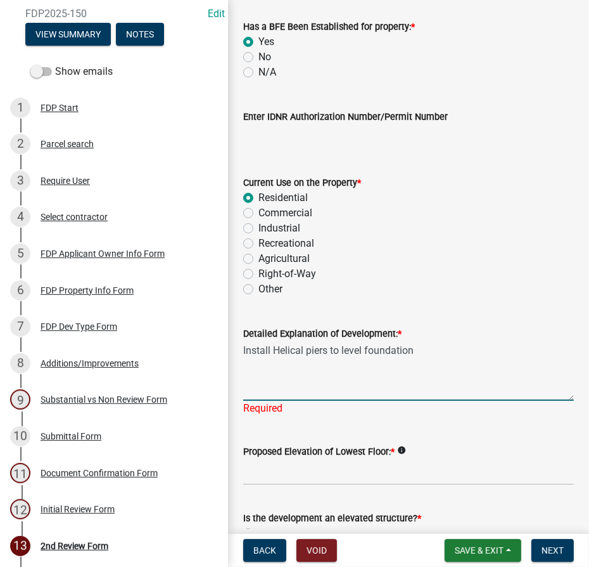
scroll to position [230, 0]
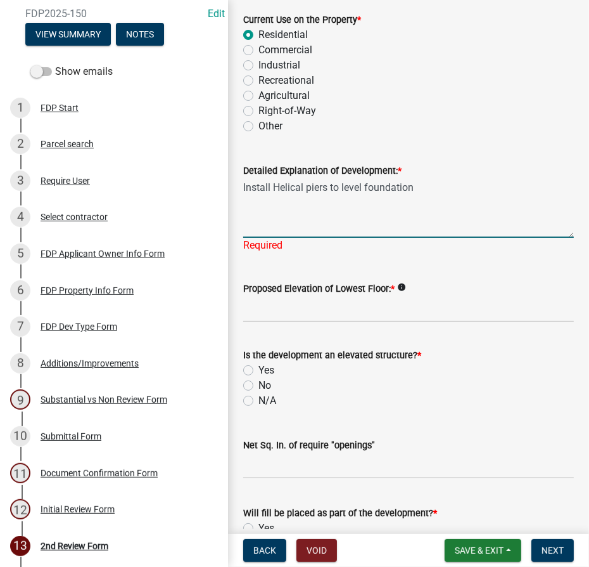
type textarea "Install Helical piers to level foundation"
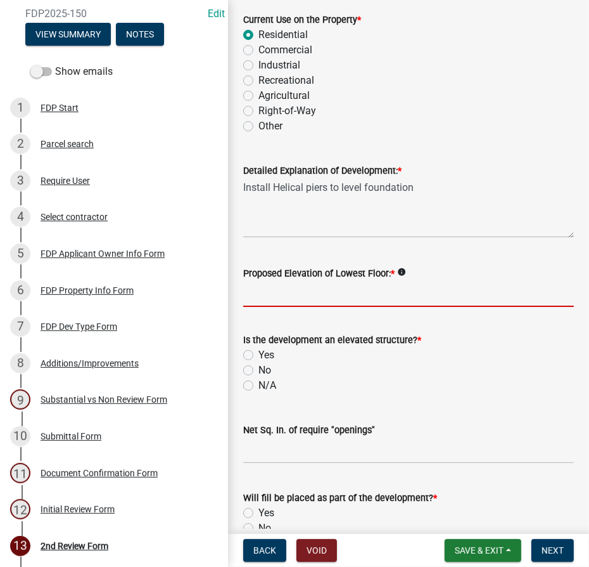
click at [257, 314] on wm-data-entity-input "Proposed Elevation of Lowest Floor: * info" at bounding box center [408, 282] width 331 height 69
type input "existing"
click at [259, 383] on label "N/A" at bounding box center [268, 385] width 18 height 15
click at [259, 383] on input "N/A" at bounding box center [263, 382] width 8 height 8
radio input "true"
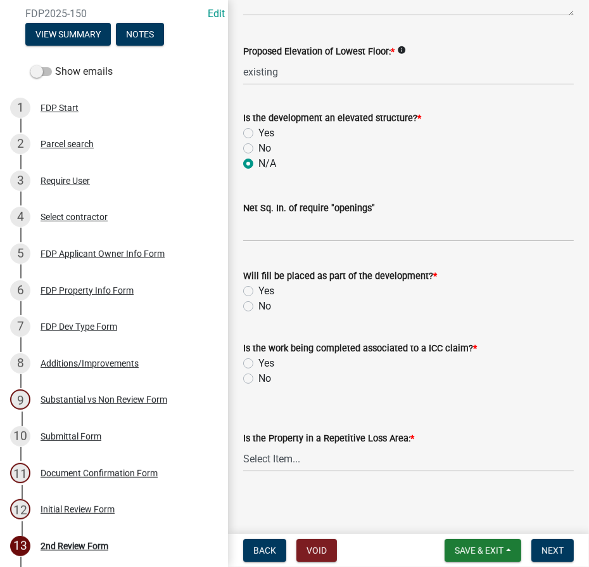
scroll to position [455, 0]
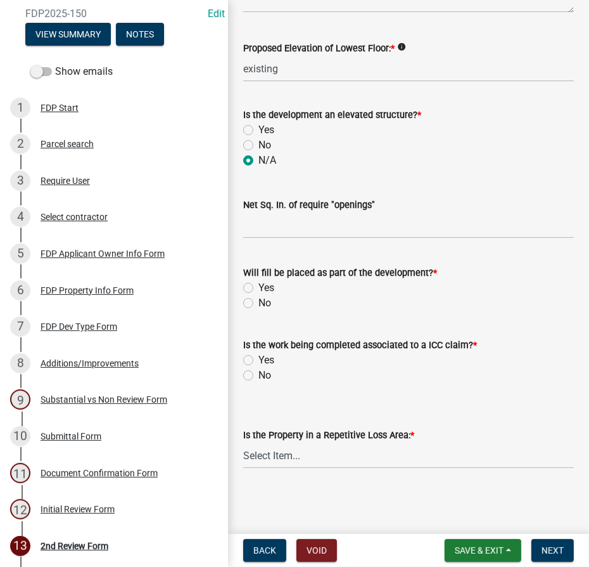
click at [259, 306] on label "No" at bounding box center [265, 302] width 13 height 15
click at [259, 304] on input "No" at bounding box center [263, 299] width 8 height 8
radio input "true"
click at [259, 375] on label "No" at bounding box center [265, 375] width 13 height 15
click at [259, 375] on input "No" at bounding box center [263, 372] width 8 height 8
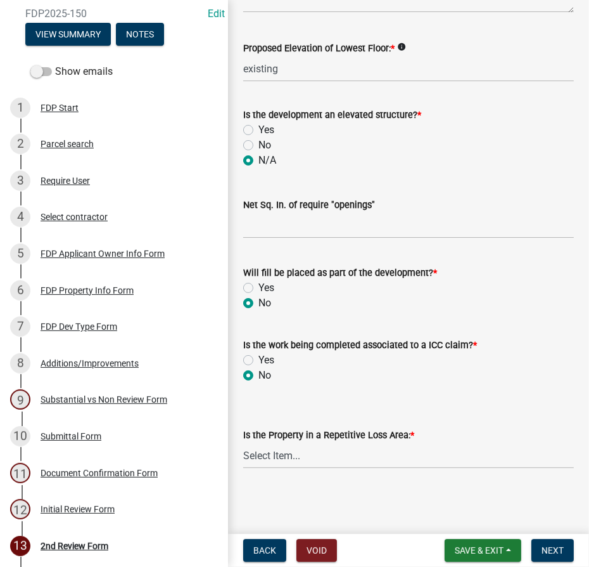
radio input "true"
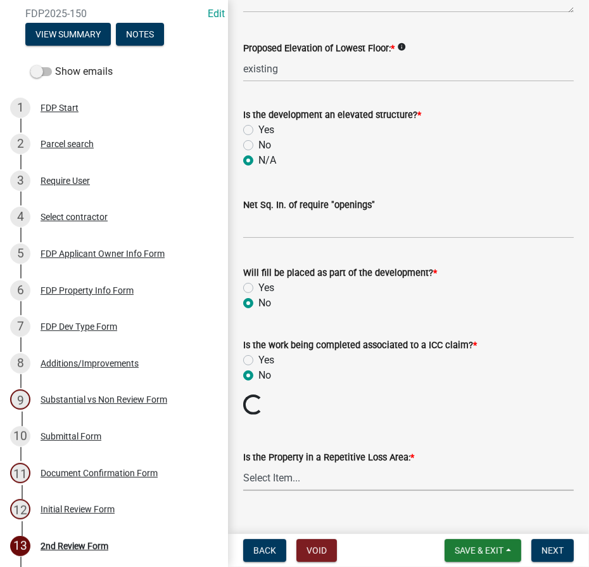
click at [288, 472] on select "Select Item... N/A Sycamore Briarwood EMS T41 EMS T13B Shore Acres EMS B40F EMS…" at bounding box center [408, 478] width 331 height 26
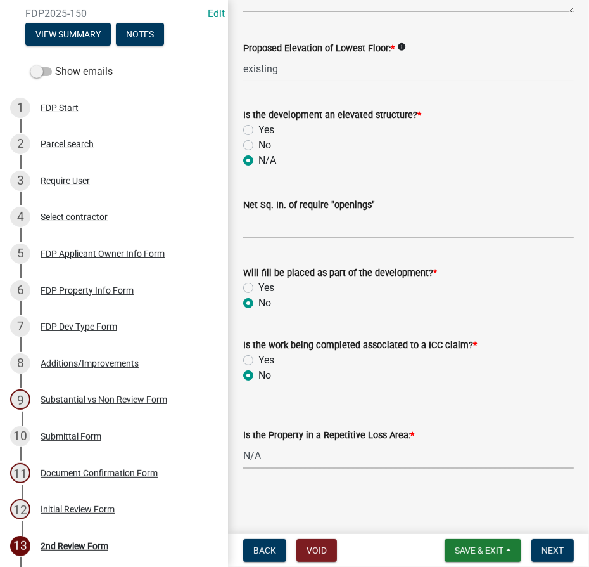
click at [243, 442] on select "Select Item... N/A Sycamore Briarwood EMS T41 EMS T13B Shore Acres EMS B40F EMS…" at bounding box center [408, 455] width 331 height 26
click at [283, 460] on select "Select Item... N/A Sycamore Briarwood EMS T41 EMS T13B Shore Acres EMS B40F EMS…" at bounding box center [408, 455] width 331 height 26
click at [243, 442] on select "Select Item... N/A Sycamore Briarwood EMS T41 EMS T13B Shore Acres EMS B40F EMS…" at bounding box center [408, 455] width 331 height 26
select select "dc0c3458-6b7e-42a5-9173-34cbf2120f54"
click at [546, 548] on span "Next" at bounding box center [553, 550] width 22 height 10
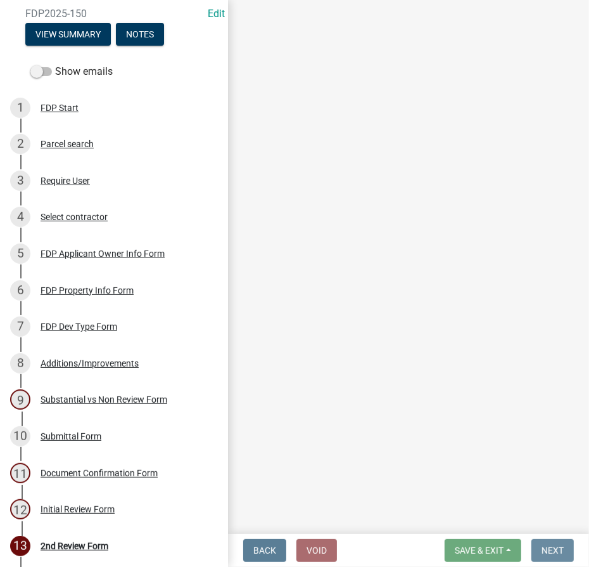
scroll to position [0, 0]
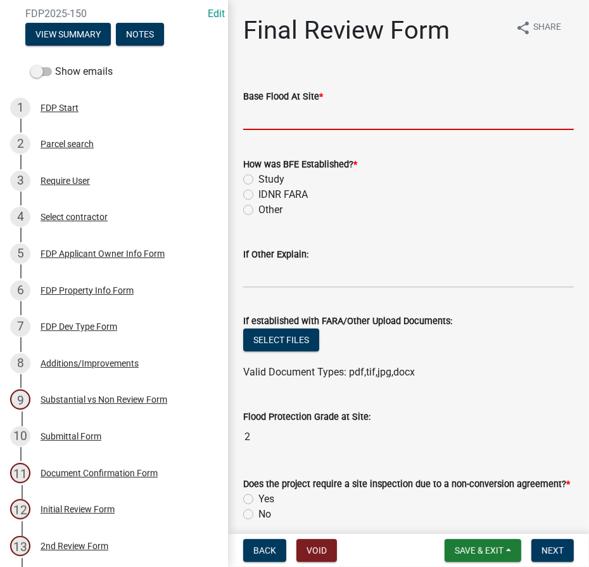
click at [441, 119] on input "text" at bounding box center [408, 117] width 331 height 26
type input "840.3"
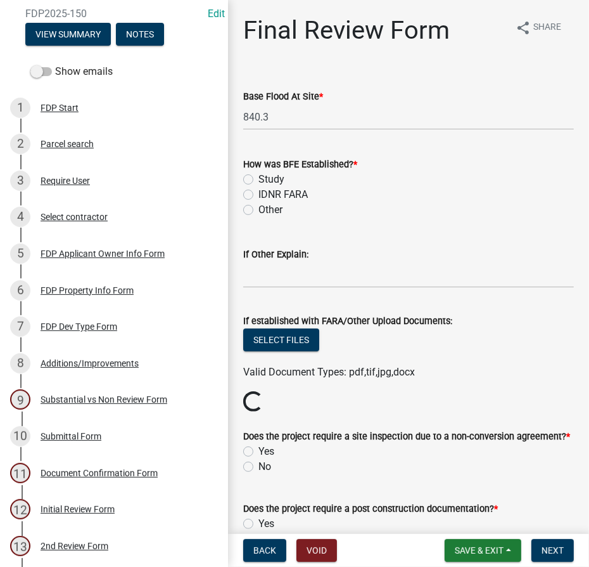
click at [259, 178] on label "Study" at bounding box center [272, 179] width 26 height 15
click at [259, 178] on input "Study" at bounding box center [263, 176] width 8 height 8
radio input "true"
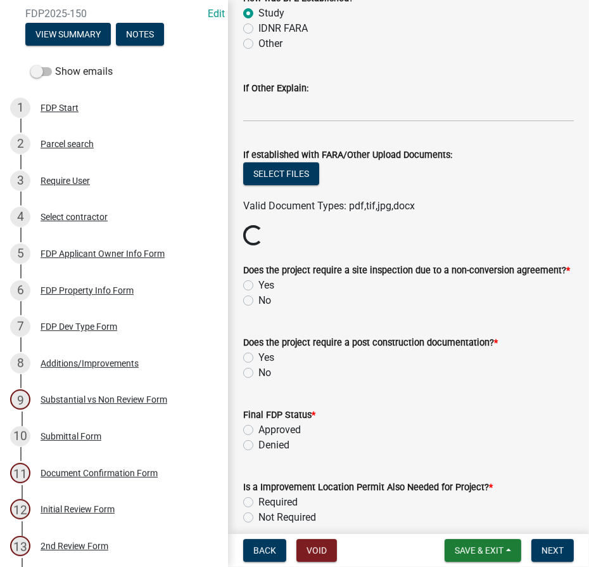
scroll to position [172, 0]
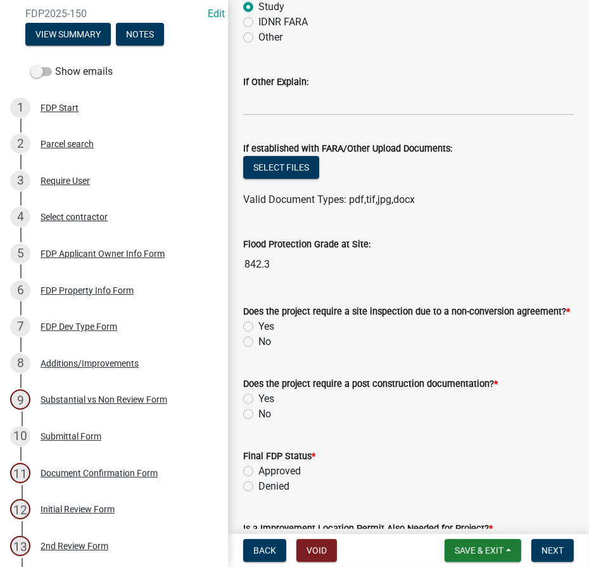
click at [259, 339] on label "No" at bounding box center [265, 341] width 13 height 15
click at [259, 339] on input "No" at bounding box center [263, 338] width 8 height 8
radio input "true"
click at [259, 415] on label "No" at bounding box center [265, 413] width 13 height 15
click at [259, 414] on input "No" at bounding box center [263, 410] width 8 height 8
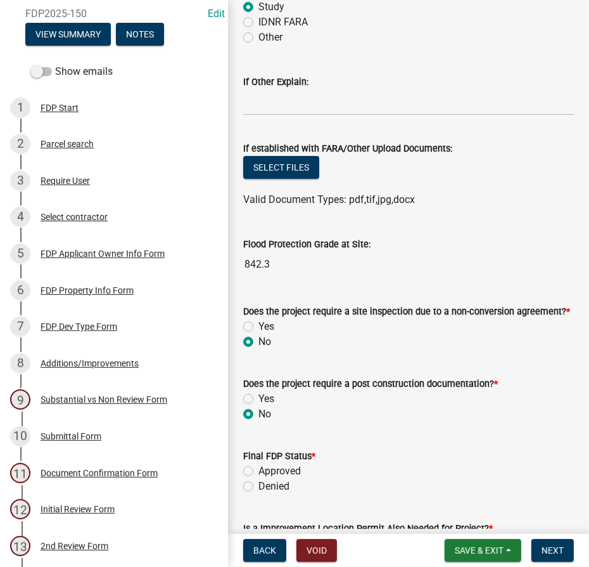
radio input "true"
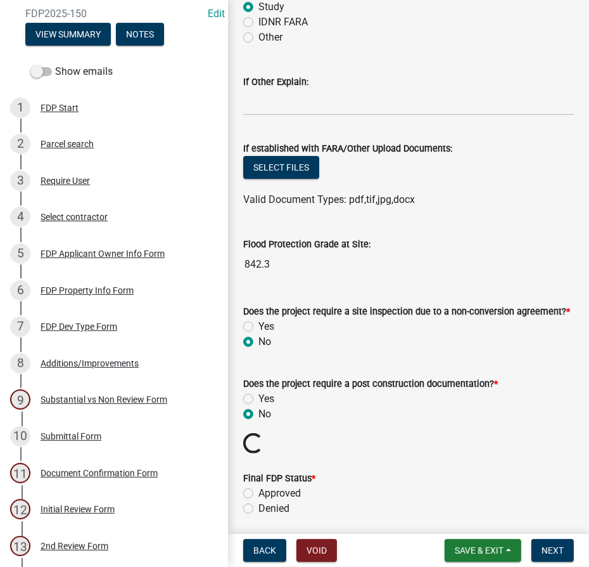
click at [259, 491] on label "Approved" at bounding box center [280, 492] width 42 height 15
click at [259, 491] on input "Approved" at bounding box center [263, 489] width 8 height 8
radio input "true"
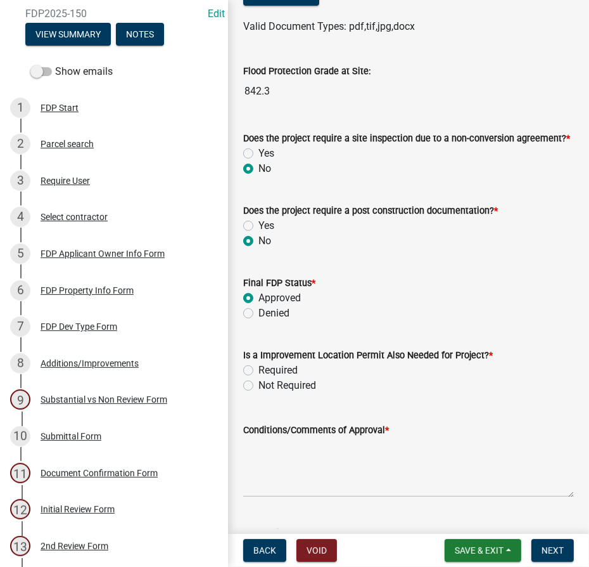
click at [259, 371] on label "Required" at bounding box center [278, 369] width 39 height 15
click at [259, 371] on input "Required" at bounding box center [263, 366] width 8 height 8
radio input "true"
click at [275, 452] on textarea "Conditions/Comments of Approval *" at bounding box center [408, 467] width 331 height 60
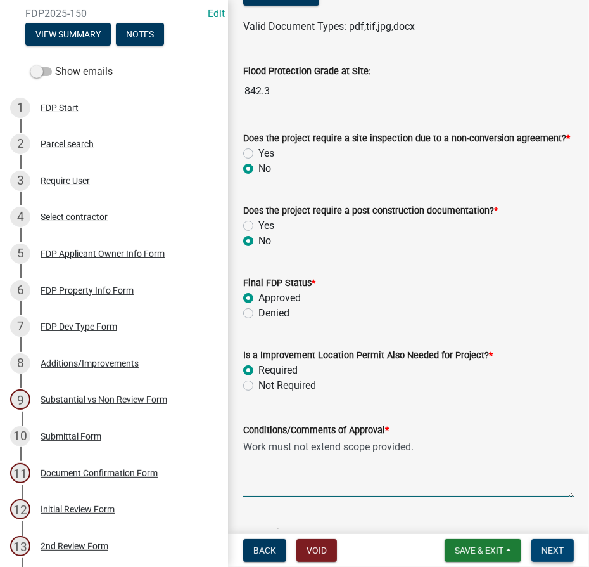
type textarea "Work must not extend scope provided."
click at [544, 552] on span "Next" at bounding box center [553, 550] width 22 height 10
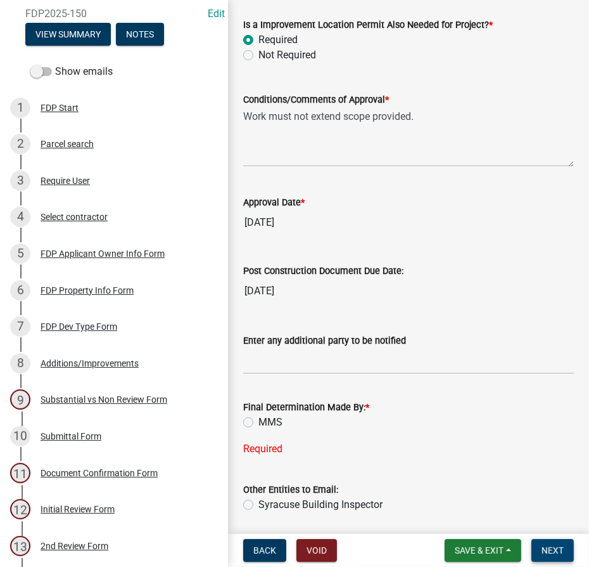
scroll to position [719, 0]
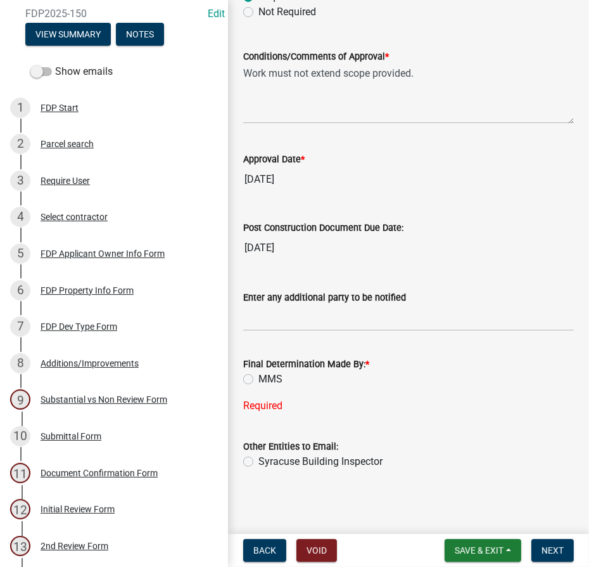
click at [259, 377] on label "MMS" at bounding box center [271, 378] width 24 height 15
click at [259, 377] on input "MMS" at bounding box center [263, 375] width 8 height 8
radio input "true"
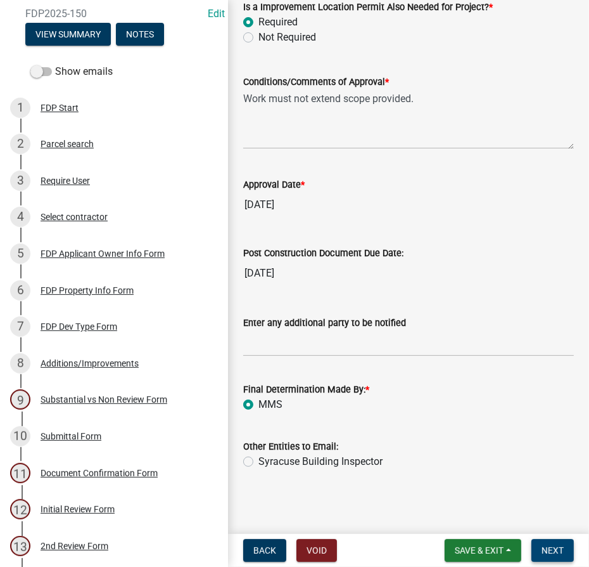
click at [565, 549] on button "Next" at bounding box center [553, 550] width 42 height 23
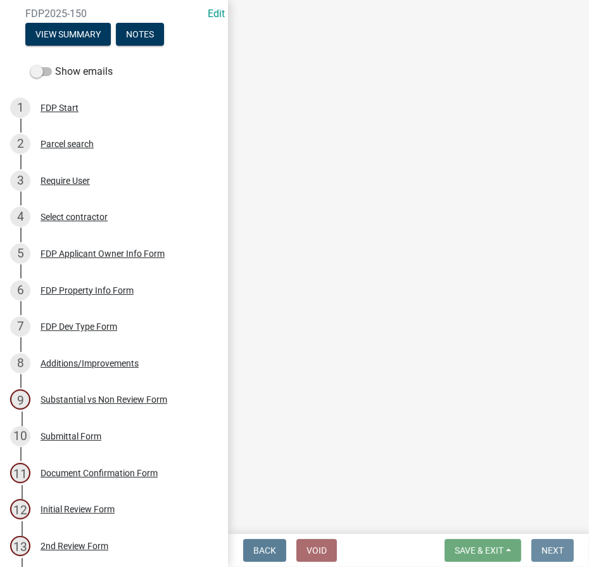
scroll to position [0, 0]
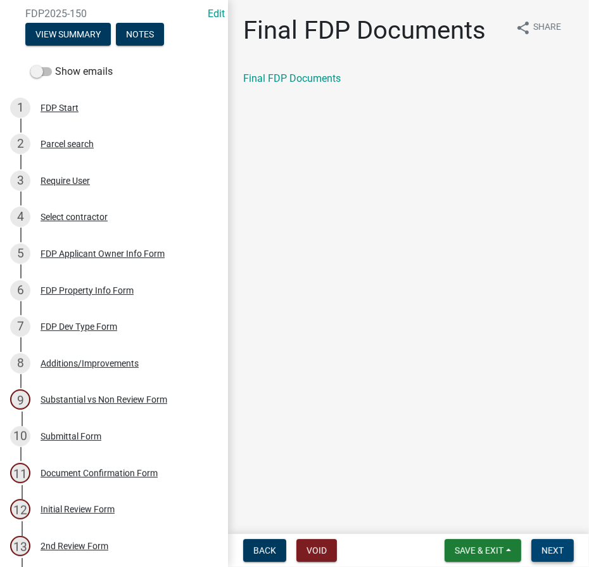
click at [553, 542] on button "Next" at bounding box center [553, 550] width 42 height 23
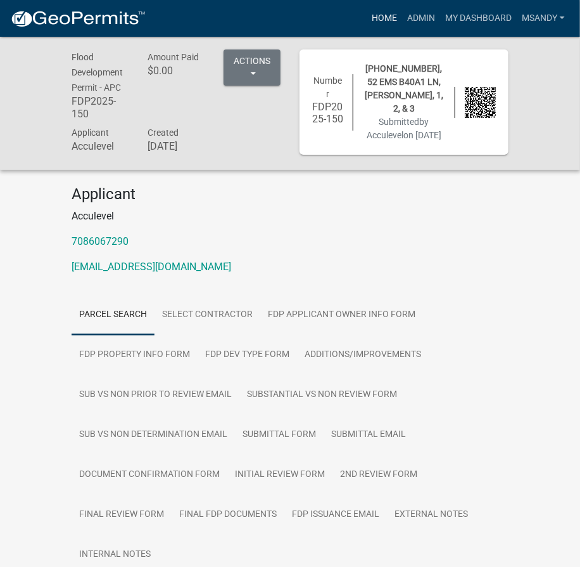
click at [384, 18] on link "Home" at bounding box center [384, 18] width 35 height 24
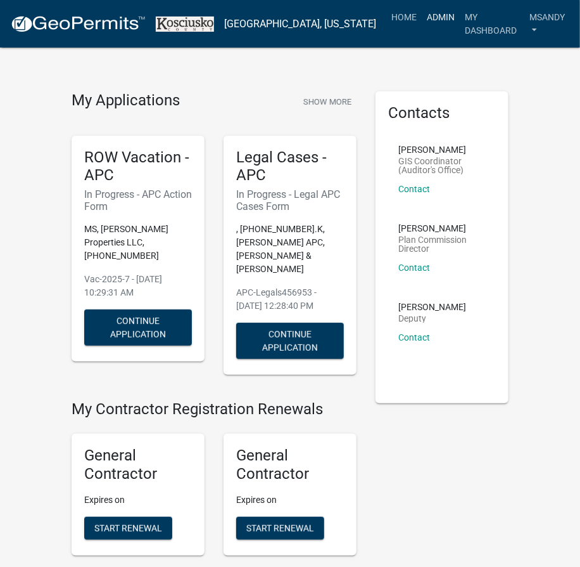
click at [422, 17] on link "Admin" at bounding box center [441, 17] width 38 height 24
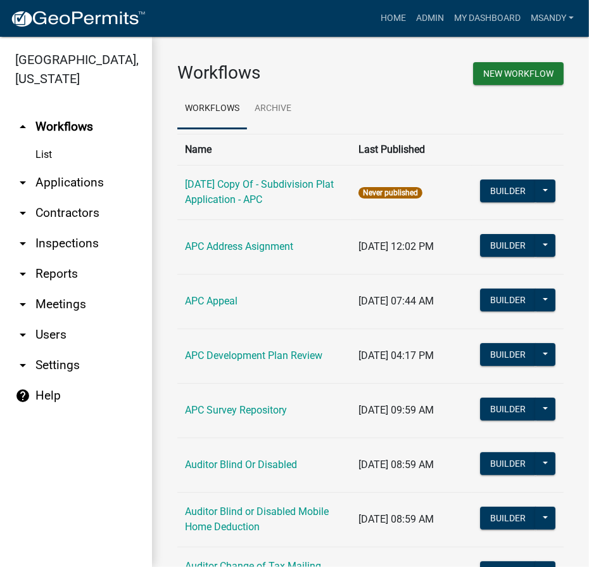
click at [57, 178] on link "arrow_drop_down Applications" at bounding box center [76, 182] width 152 height 30
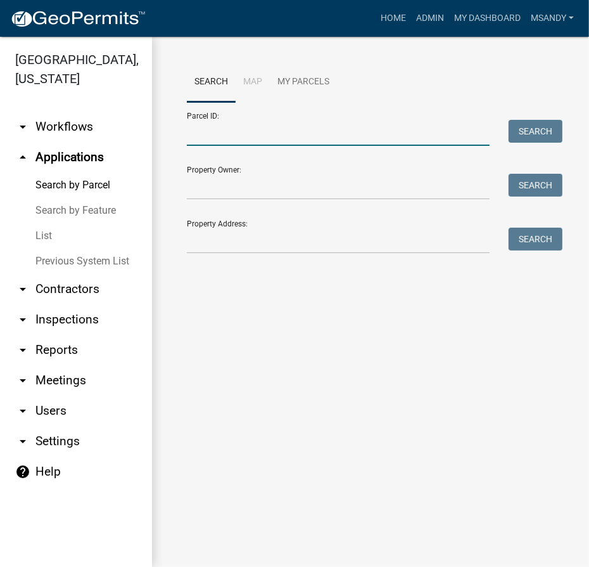
click at [216, 144] on input "Parcel ID:" at bounding box center [338, 133] width 303 height 26
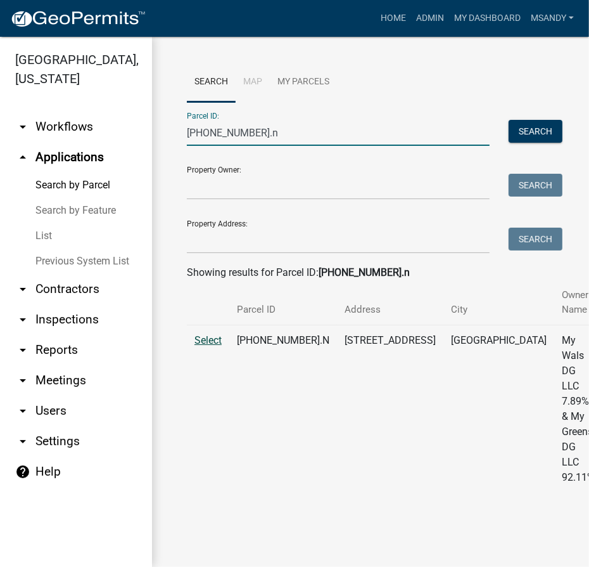
type input "007-053-215.n"
click at [212, 342] on span "Select" at bounding box center [208, 340] width 27 height 12
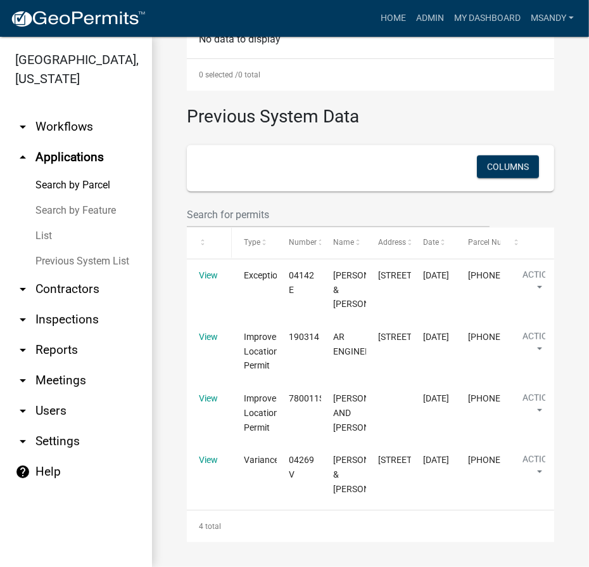
scroll to position [669, 0]
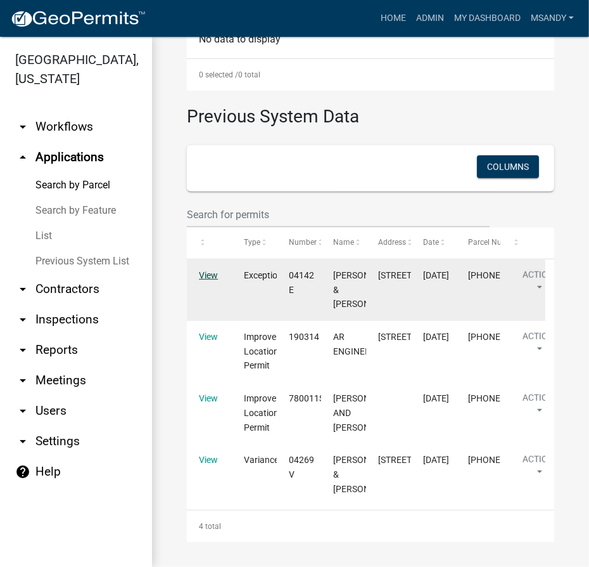
click at [203, 270] on link "View" at bounding box center [208, 275] width 19 height 10
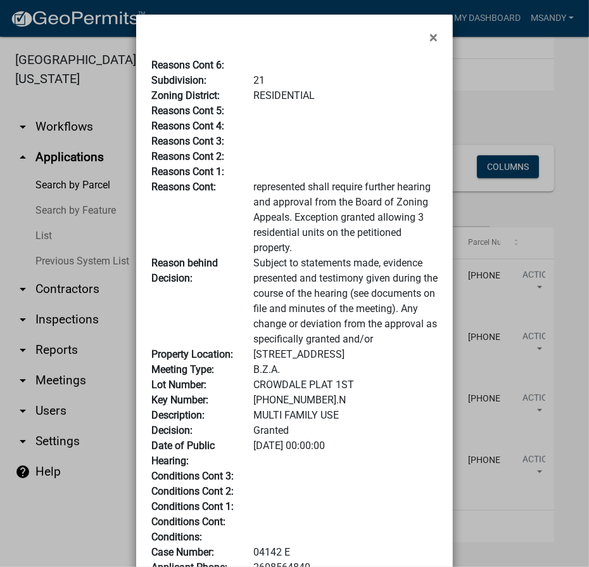
scroll to position [0, 0]
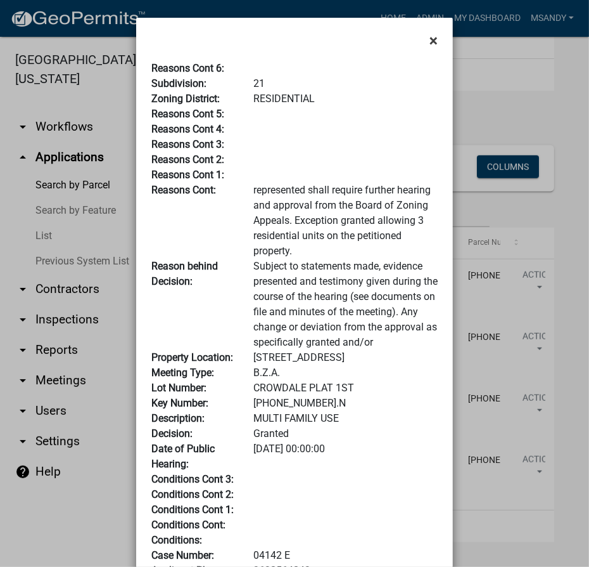
click at [430, 41] on span "×" at bounding box center [434, 41] width 8 height 18
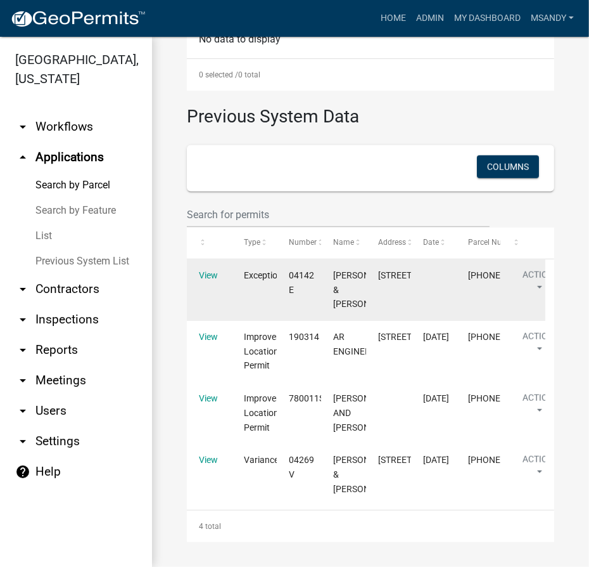
scroll to position [784, 0]
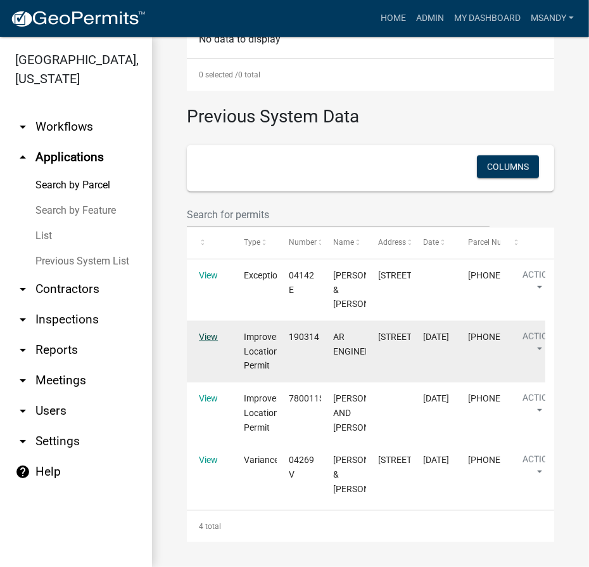
click at [208, 331] on link "View" at bounding box center [208, 336] width 19 height 10
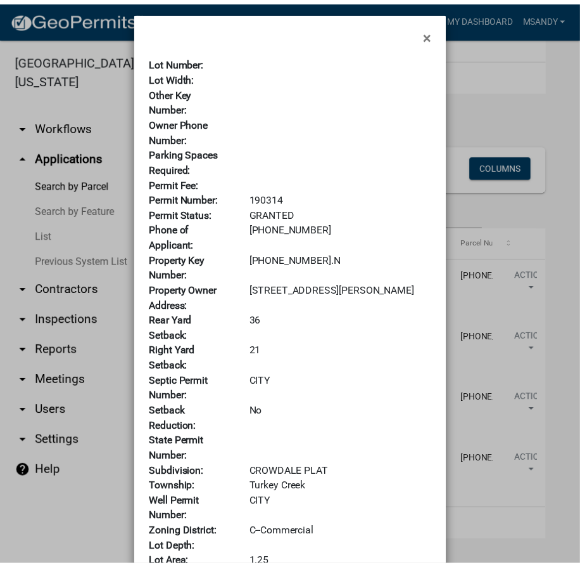
scroll to position [0, 0]
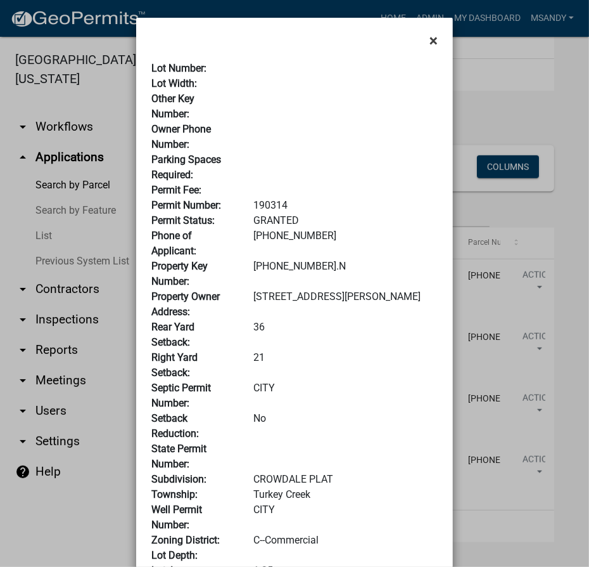
drag, startPoint x: 427, startPoint y: 43, endPoint x: 420, endPoint y: 34, distance: 11.3
click at [430, 43] on span "×" at bounding box center [434, 41] width 8 height 18
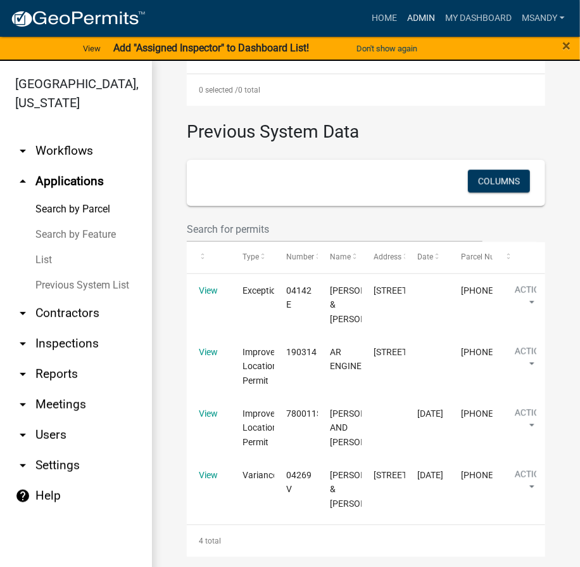
click at [425, 16] on link "Admin" at bounding box center [421, 18] width 38 height 24
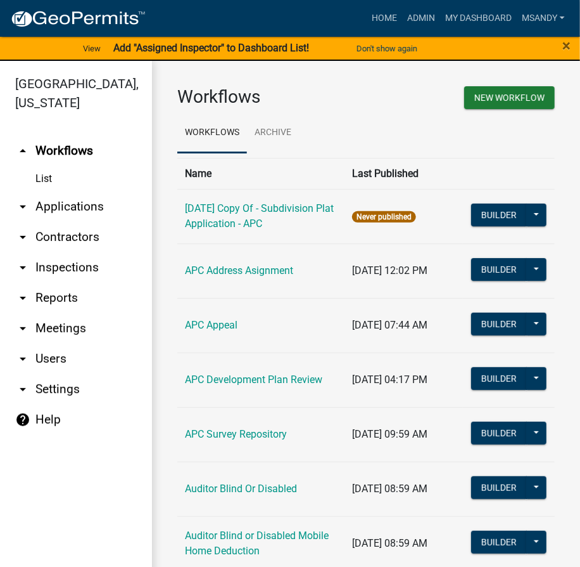
click at [84, 211] on link "arrow_drop_down Applications" at bounding box center [76, 206] width 152 height 30
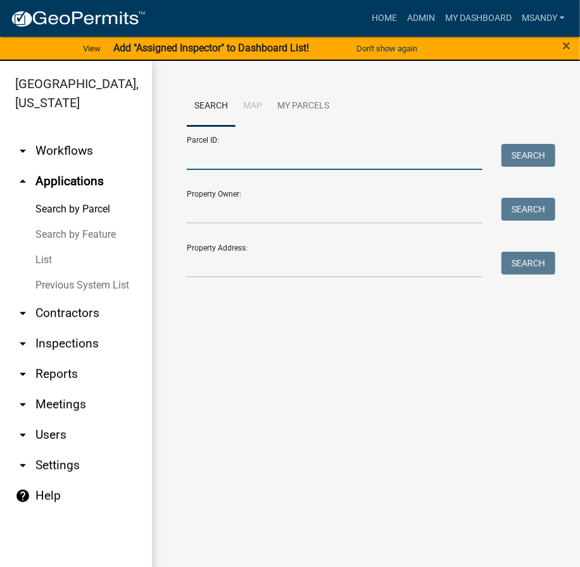
click at [286, 163] on input "Parcel ID:" at bounding box center [335, 157] width 296 height 26
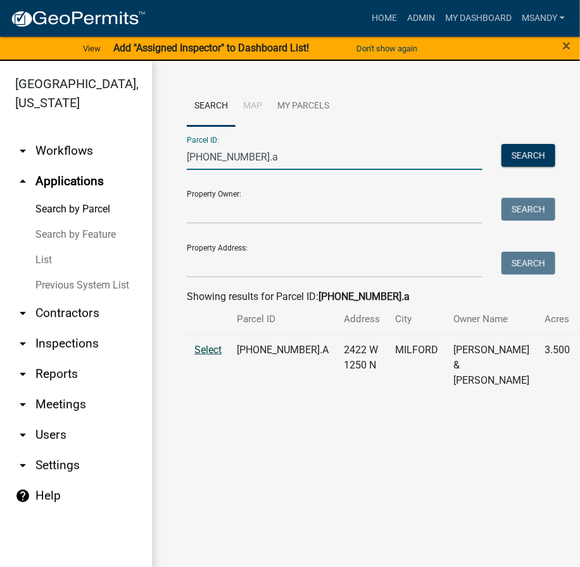
type input "031-016-006.a"
click at [215, 356] on span "Select" at bounding box center [208, 349] width 27 height 12
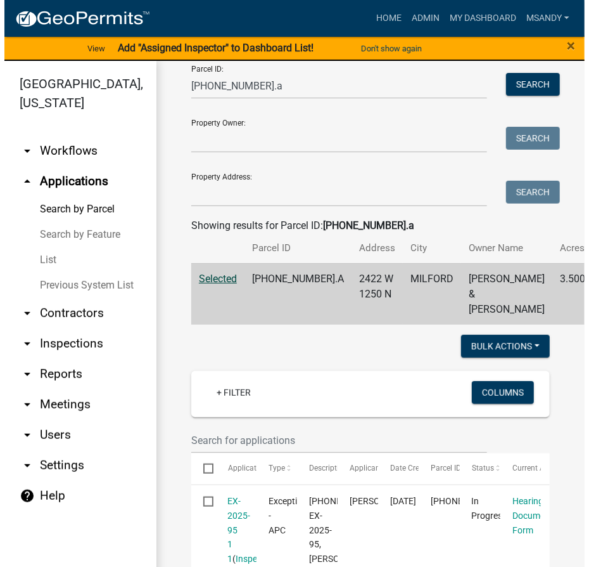
scroll to position [172, 0]
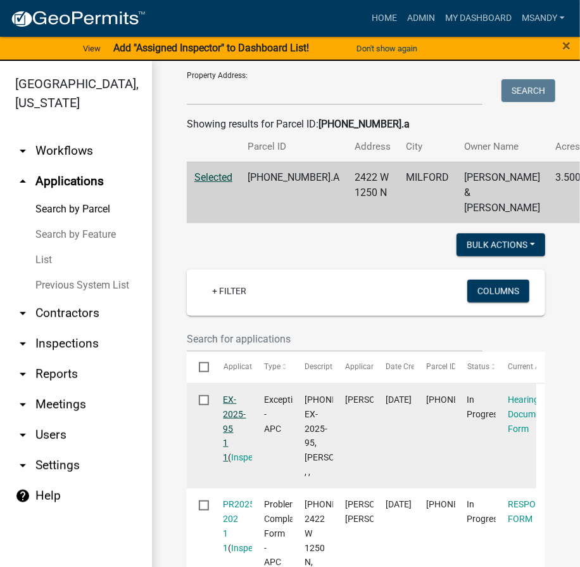
click at [231, 427] on link "EX-2025-95 1 1" at bounding box center [235, 428] width 23 height 68
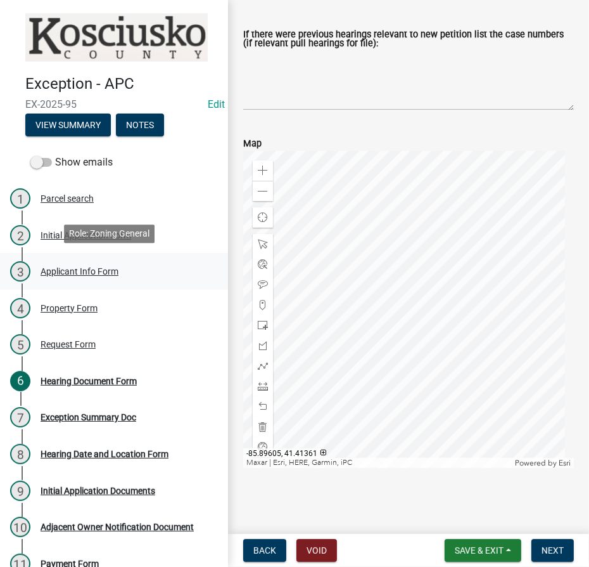
click at [76, 268] on div "Applicant Info Form" at bounding box center [80, 271] width 78 height 9
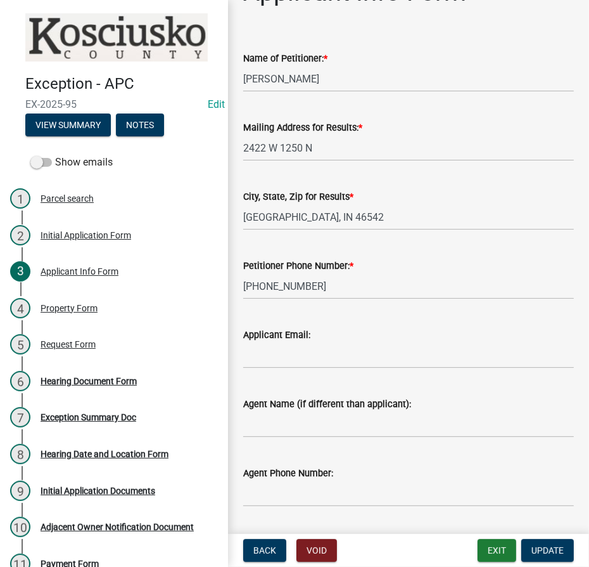
scroll to position [144, 0]
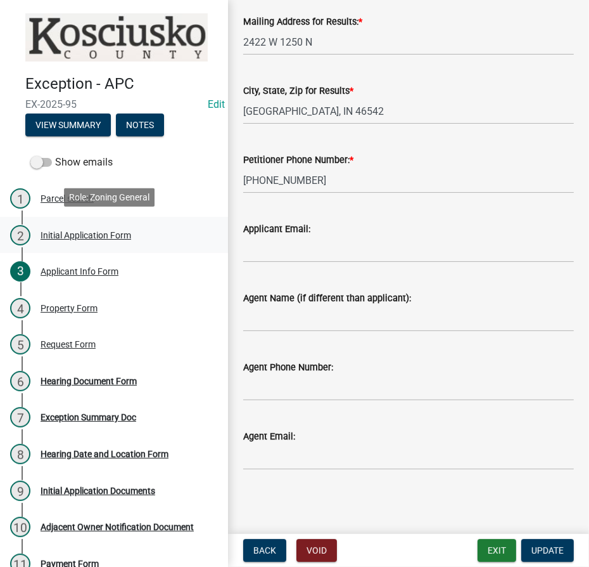
click at [51, 232] on div "Initial Application Form" at bounding box center [86, 235] width 91 height 9
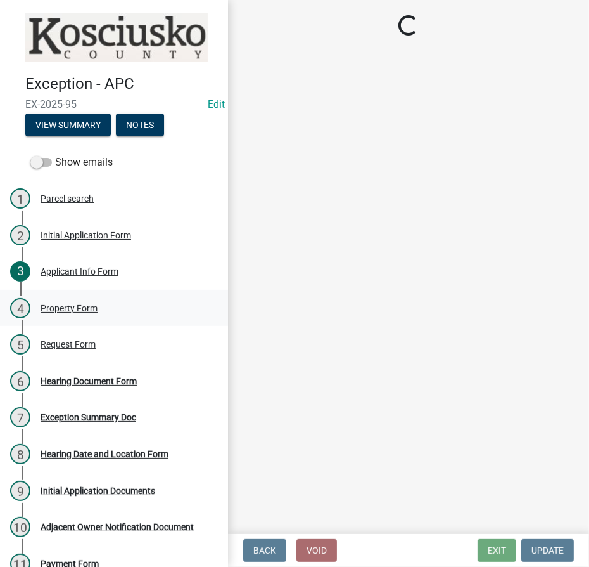
select select "d95389f4-ab5a-4603-9826-29cf73316391"
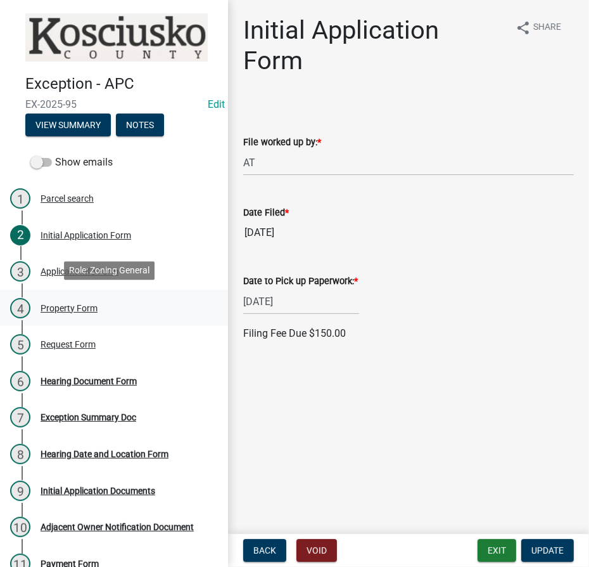
click at [44, 307] on div "Property Form" at bounding box center [69, 308] width 57 height 9
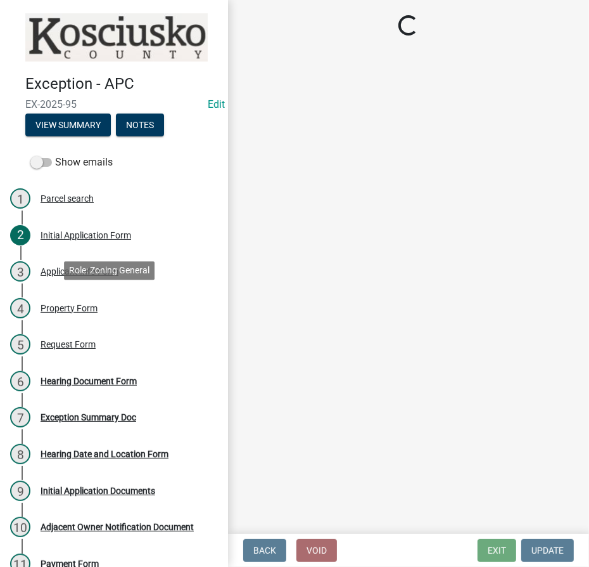
select select "ea119d11-e52e-4559-b746-af06211fe819"
select select "fd9ce8ad-1a15-40a3-baa4-1d2fcbc16e1e"
select select "4176fecb-d316-4212-8a07-a2c2b108a9ea"
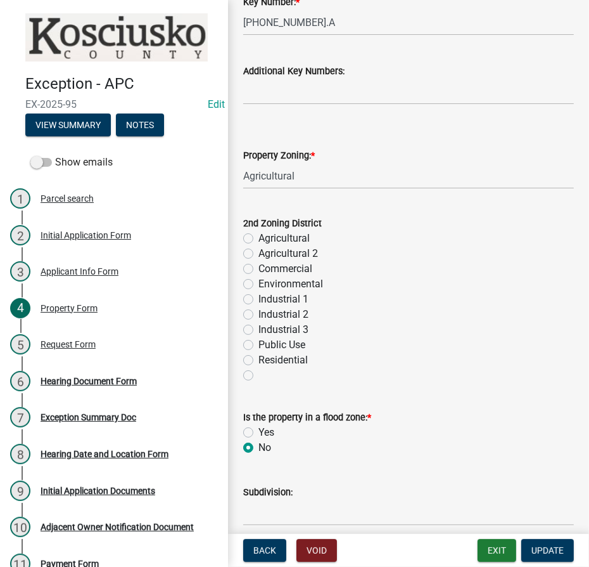
scroll to position [634, 0]
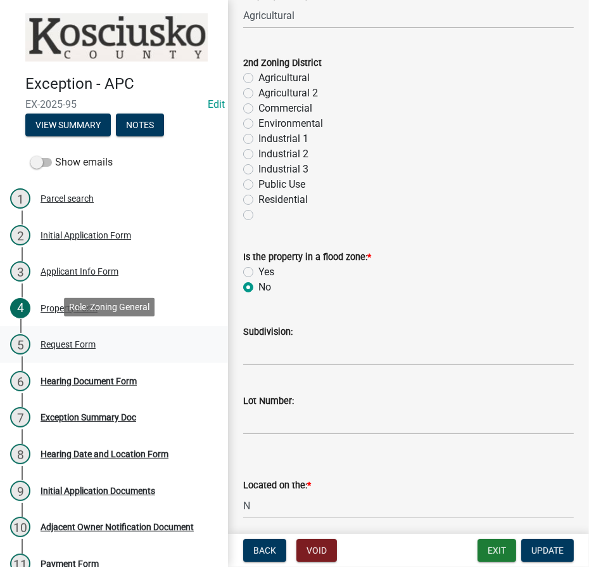
click at [75, 340] on div "Request Form" at bounding box center [68, 344] width 55 height 9
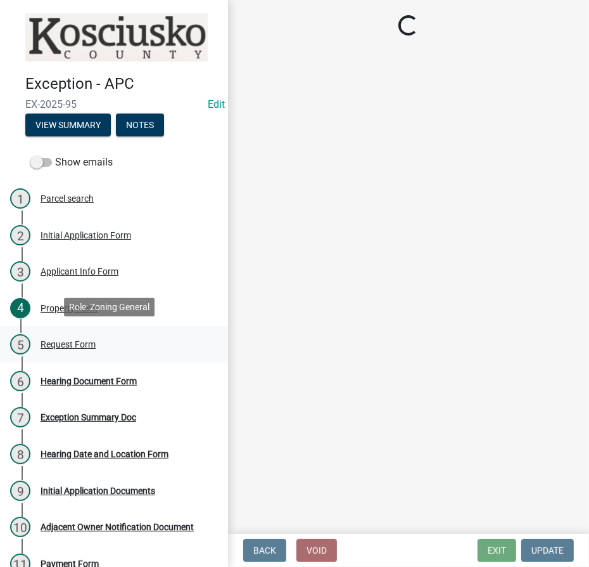
scroll to position [0, 0]
select select "7d7a1c2c-a1e9-45cd-abee-9fc0d9f64134"
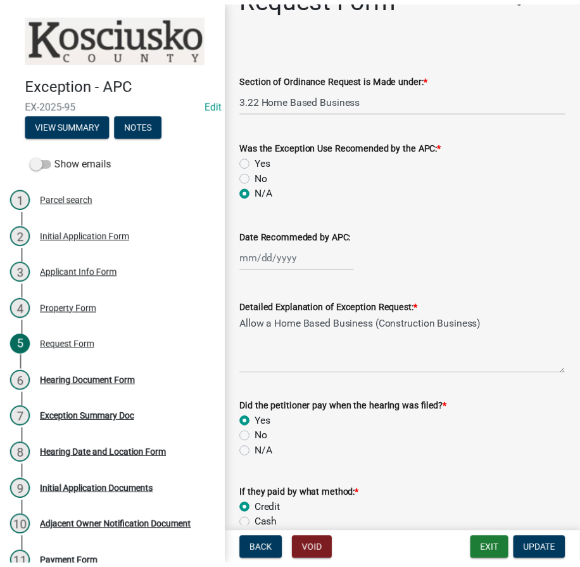
scroll to position [172, 0]
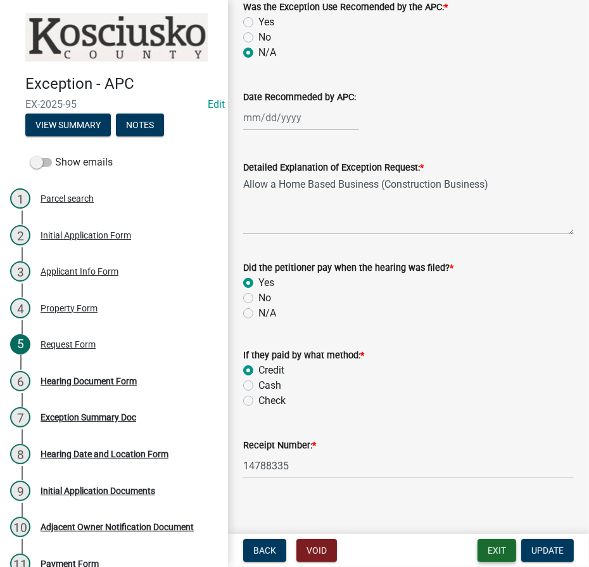
click at [500, 549] on button "Exit" at bounding box center [497, 550] width 39 height 23
